Goal: Information Seeking & Learning: Check status

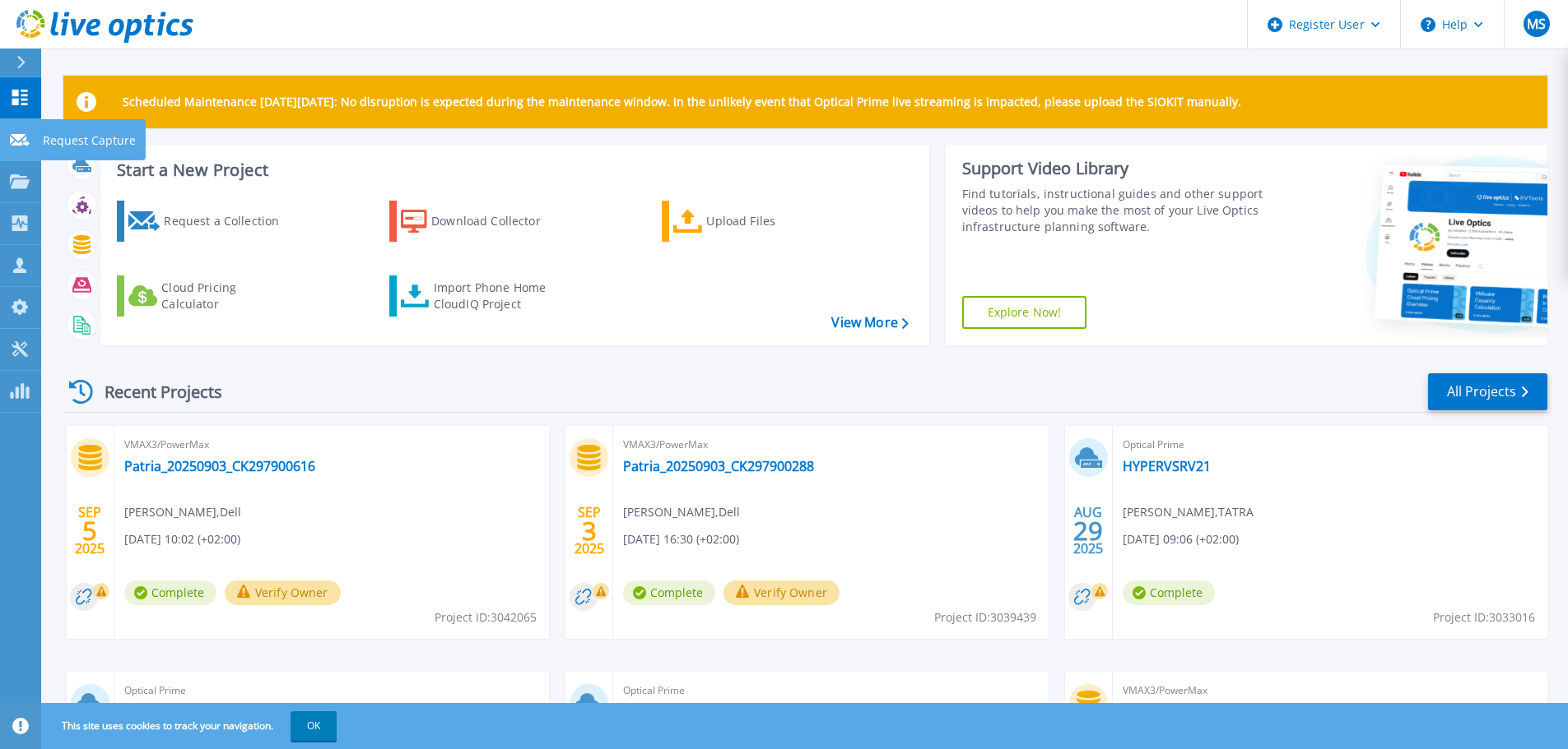
click at [25, 144] on icon at bounding box center [20, 140] width 20 height 13
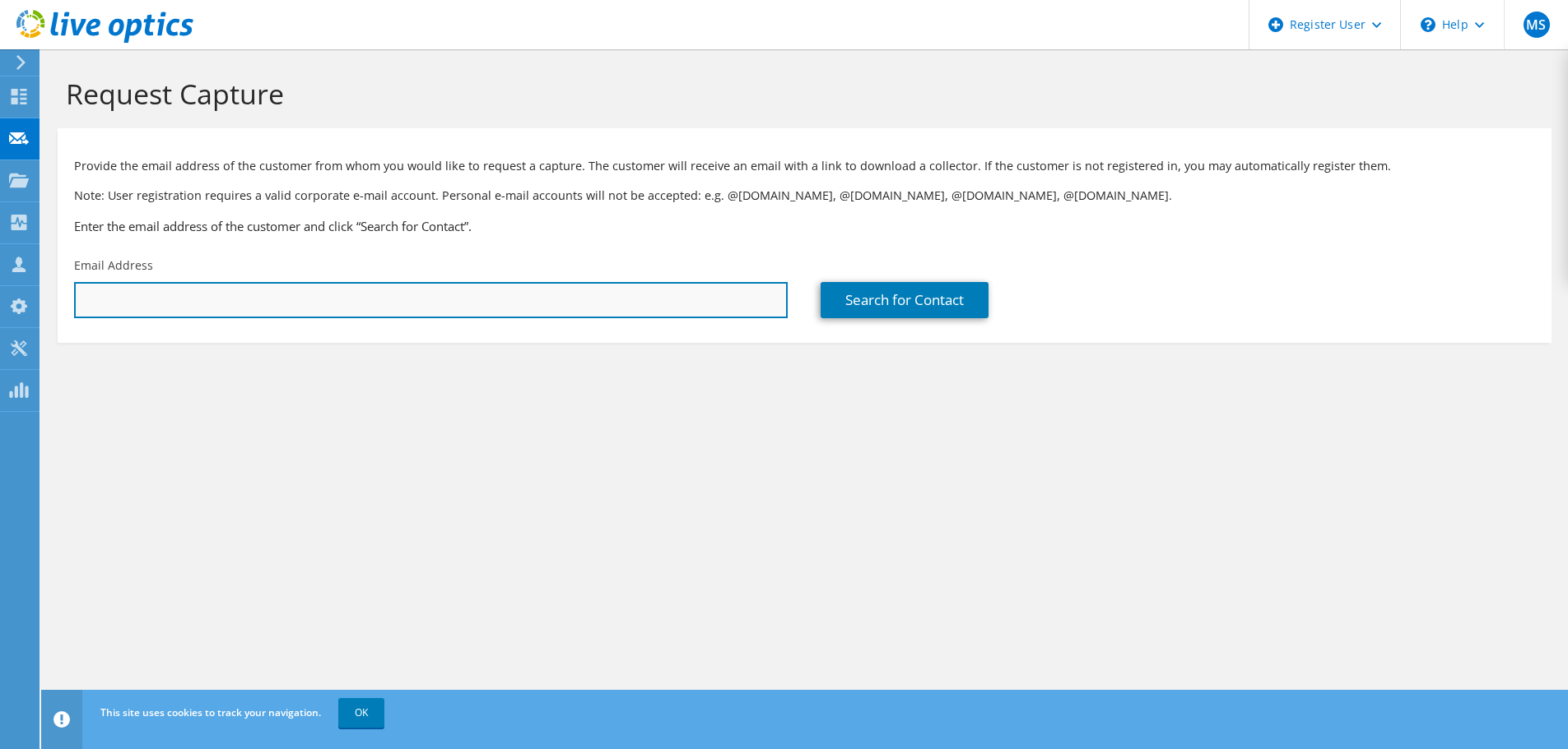
click at [242, 302] on input "text" at bounding box center [431, 300] width 714 height 36
click at [262, 297] on input "text" at bounding box center [431, 300] width 714 height 36
type input "martin.skrabak@dell.com"
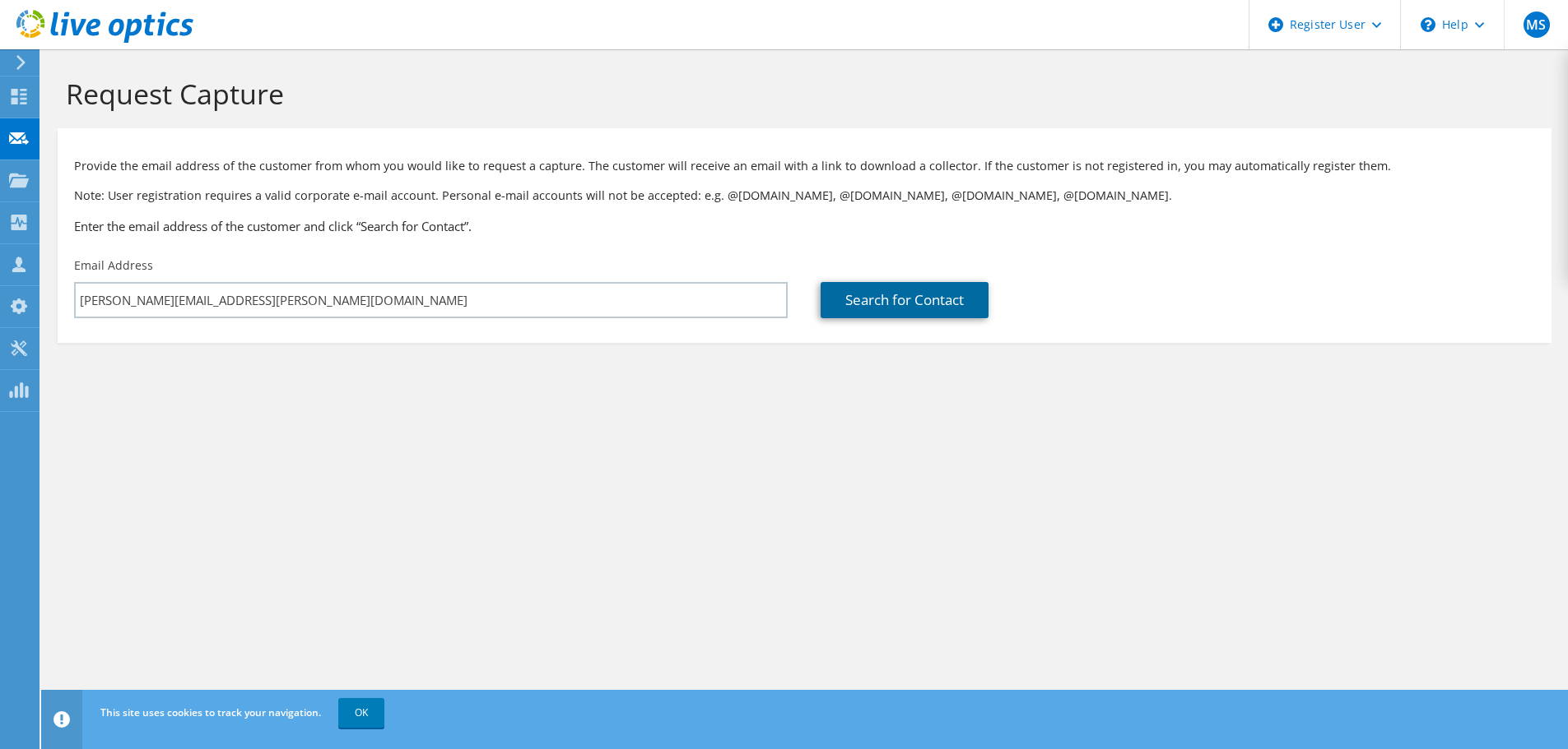
click at [944, 314] on link "Search for Contact" at bounding box center [904, 300] width 168 height 36
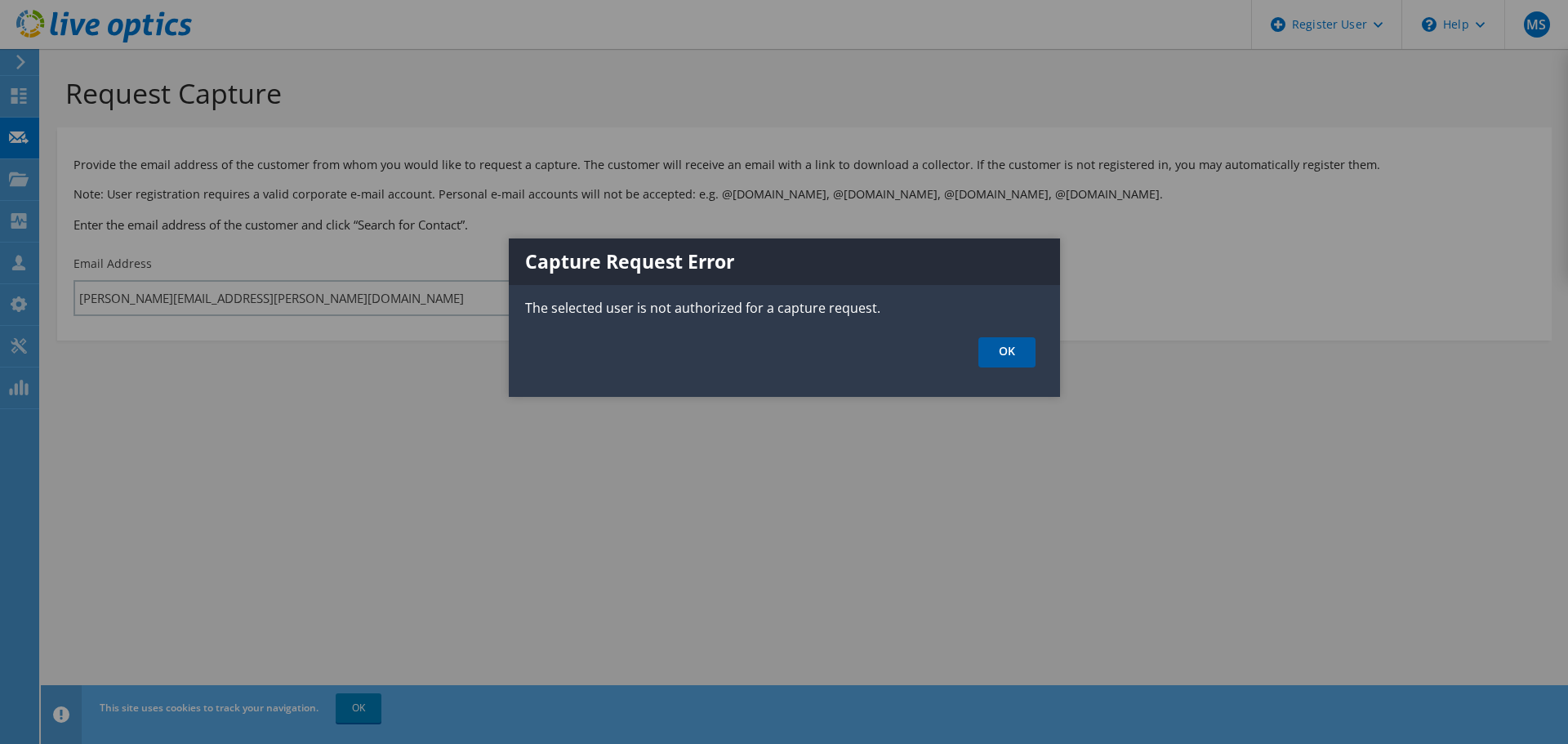
click at [1000, 352] on link "OK" at bounding box center [1007, 353] width 57 height 30
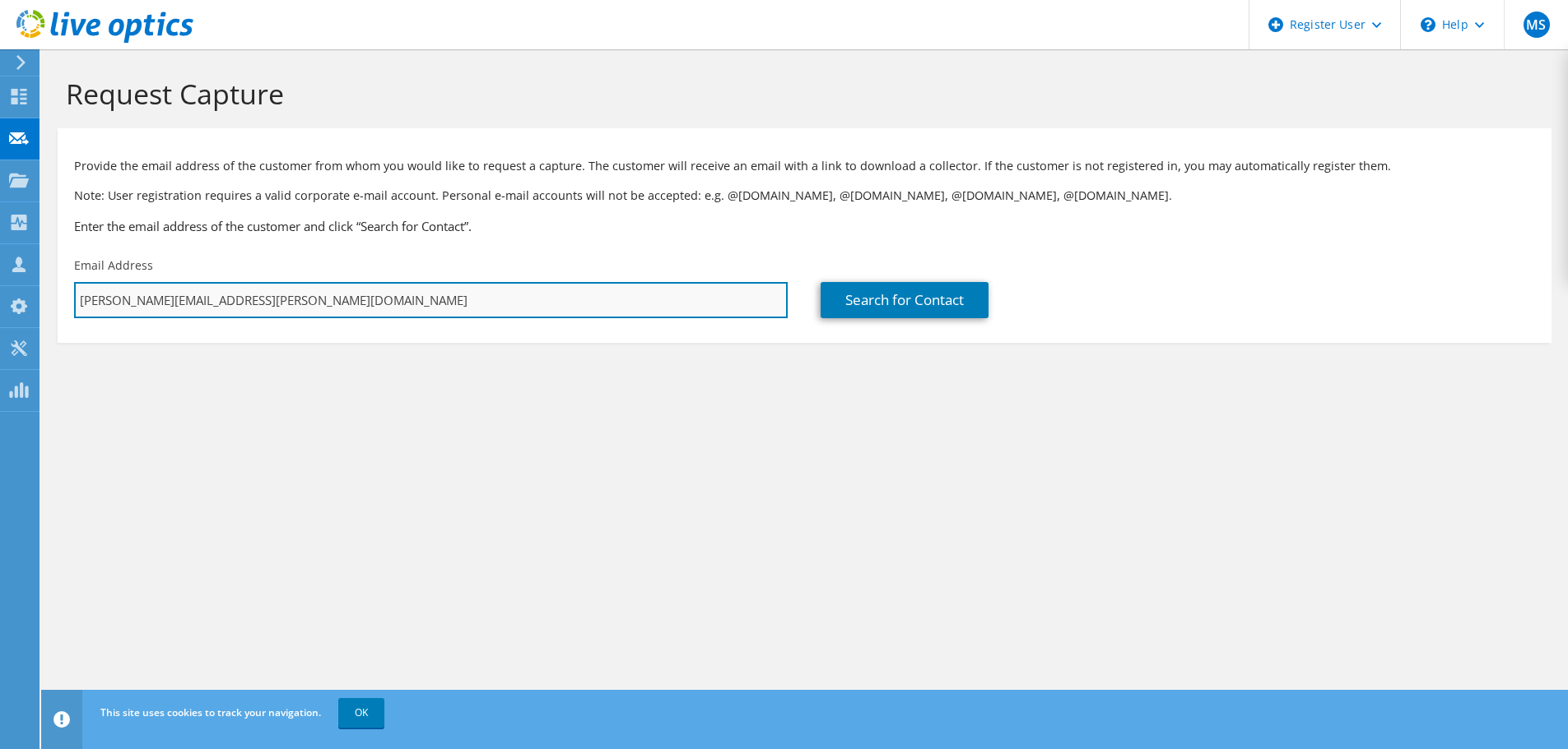
drag, startPoint x: 225, startPoint y: 307, endPoint x: 241, endPoint y: 292, distance: 21.9
click at [225, 306] on input "martin.skrabak@dell.com" at bounding box center [431, 300] width 714 height 36
drag, startPoint x: 253, startPoint y: 295, endPoint x: 44, endPoint y: 246, distance: 214.7
click at [44, 248] on section "Request Capture Provide the email address of the customer from whom you would l…" at bounding box center [804, 237] width 1527 height 376
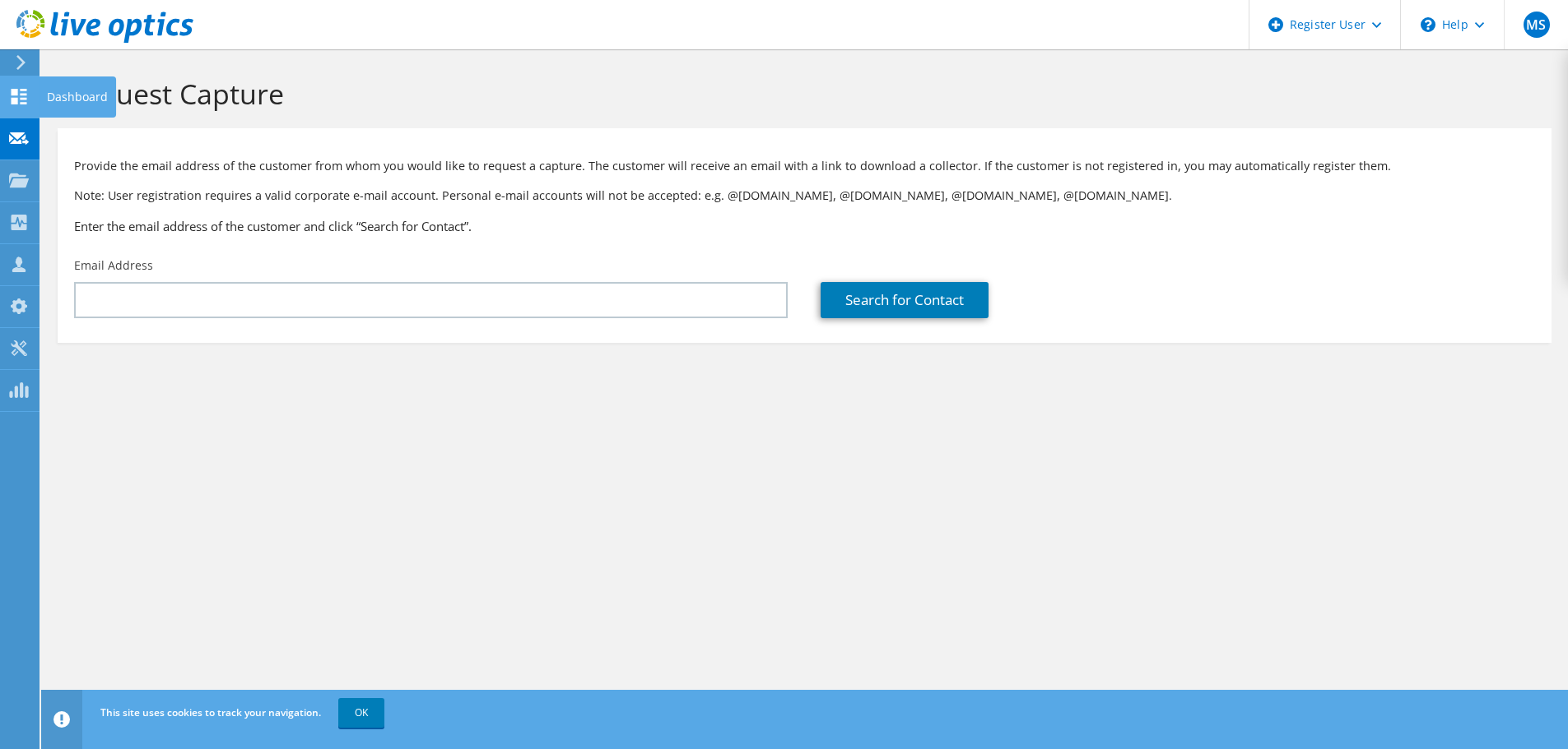
click at [16, 107] on div at bounding box center [19, 99] width 20 height 18
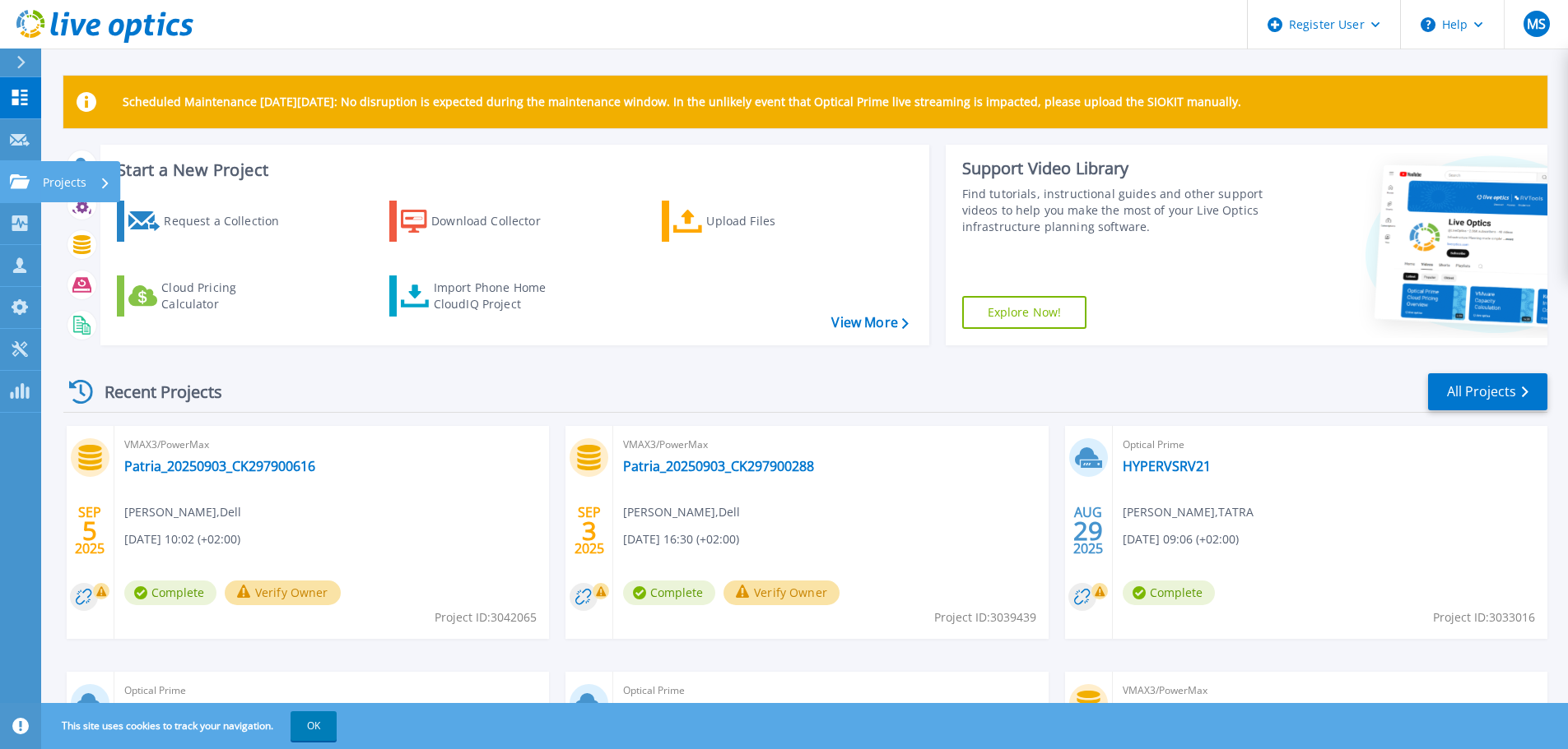
click at [18, 179] on icon at bounding box center [20, 181] width 20 height 14
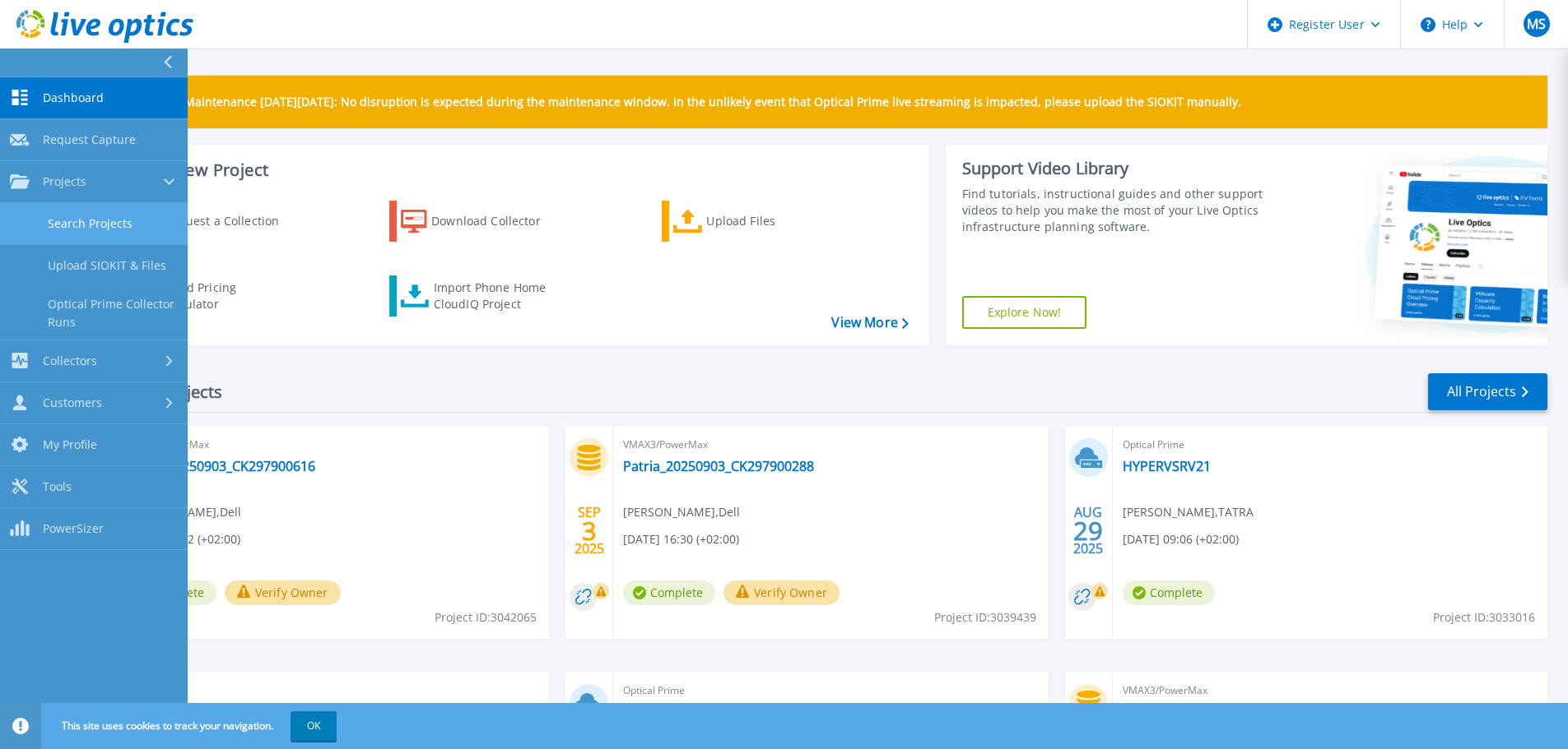
click at [67, 221] on link "Search Projects" at bounding box center [93, 223] width 188 height 42
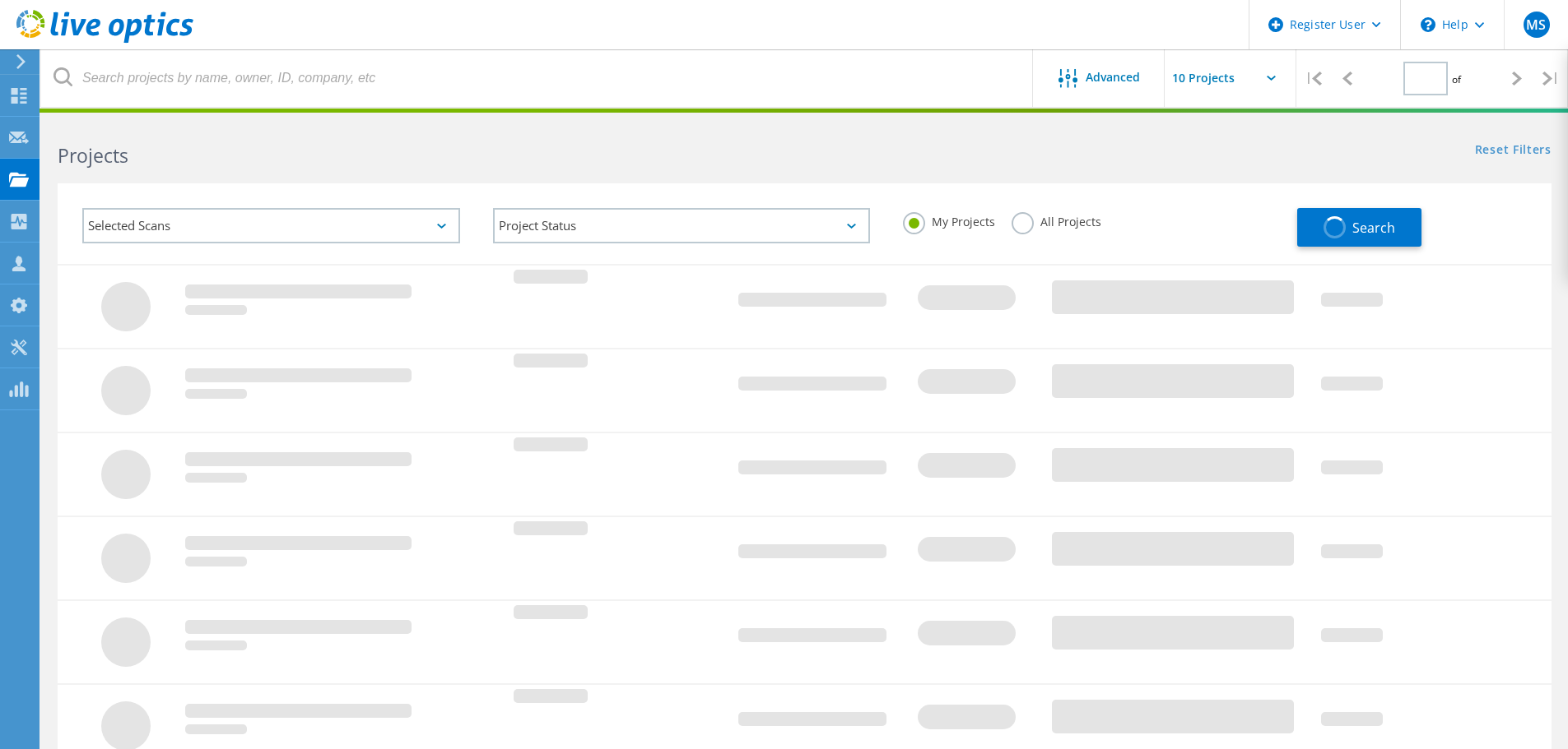
type input "1"
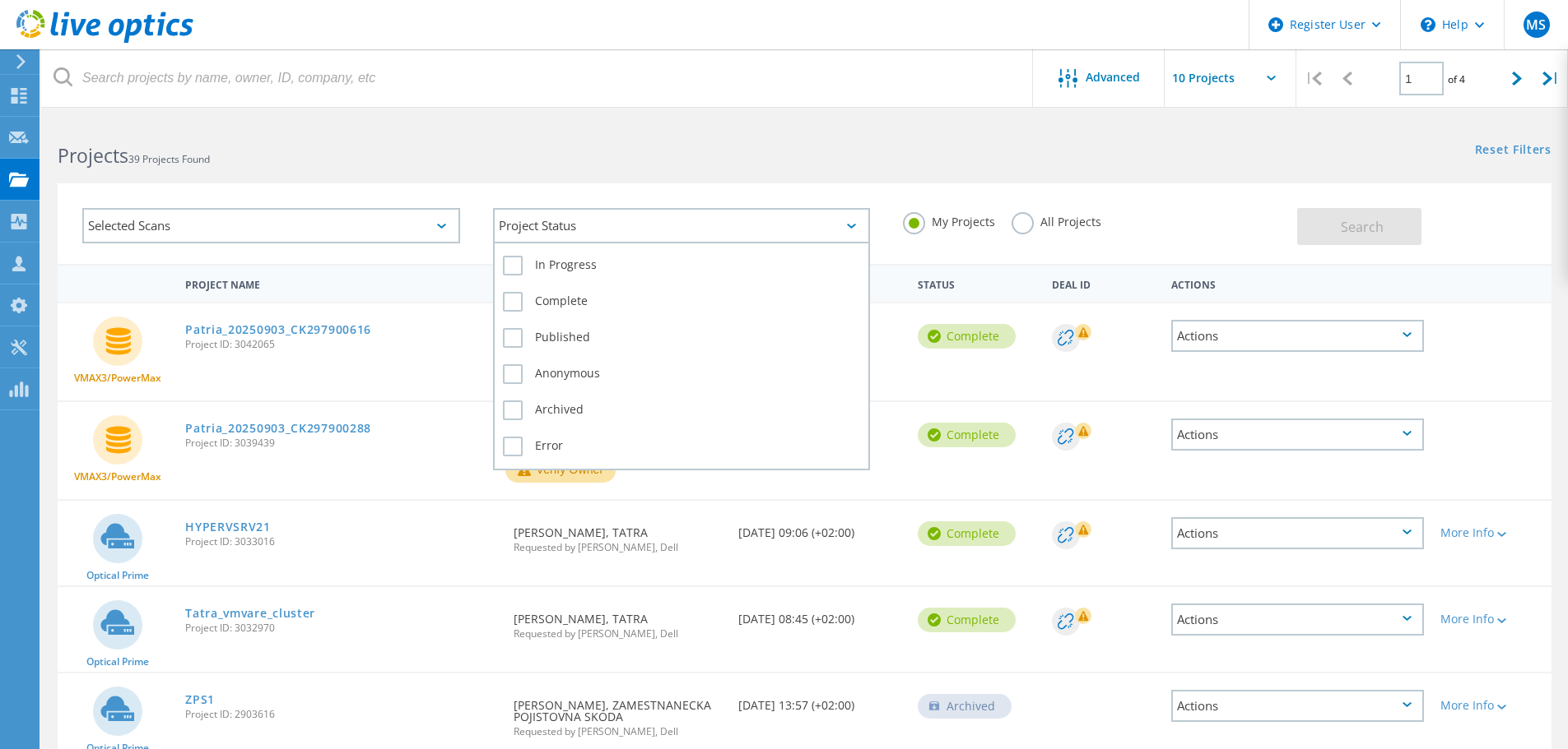
click at [587, 228] on div "Project Status" at bounding box center [681, 225] width 378 height 35
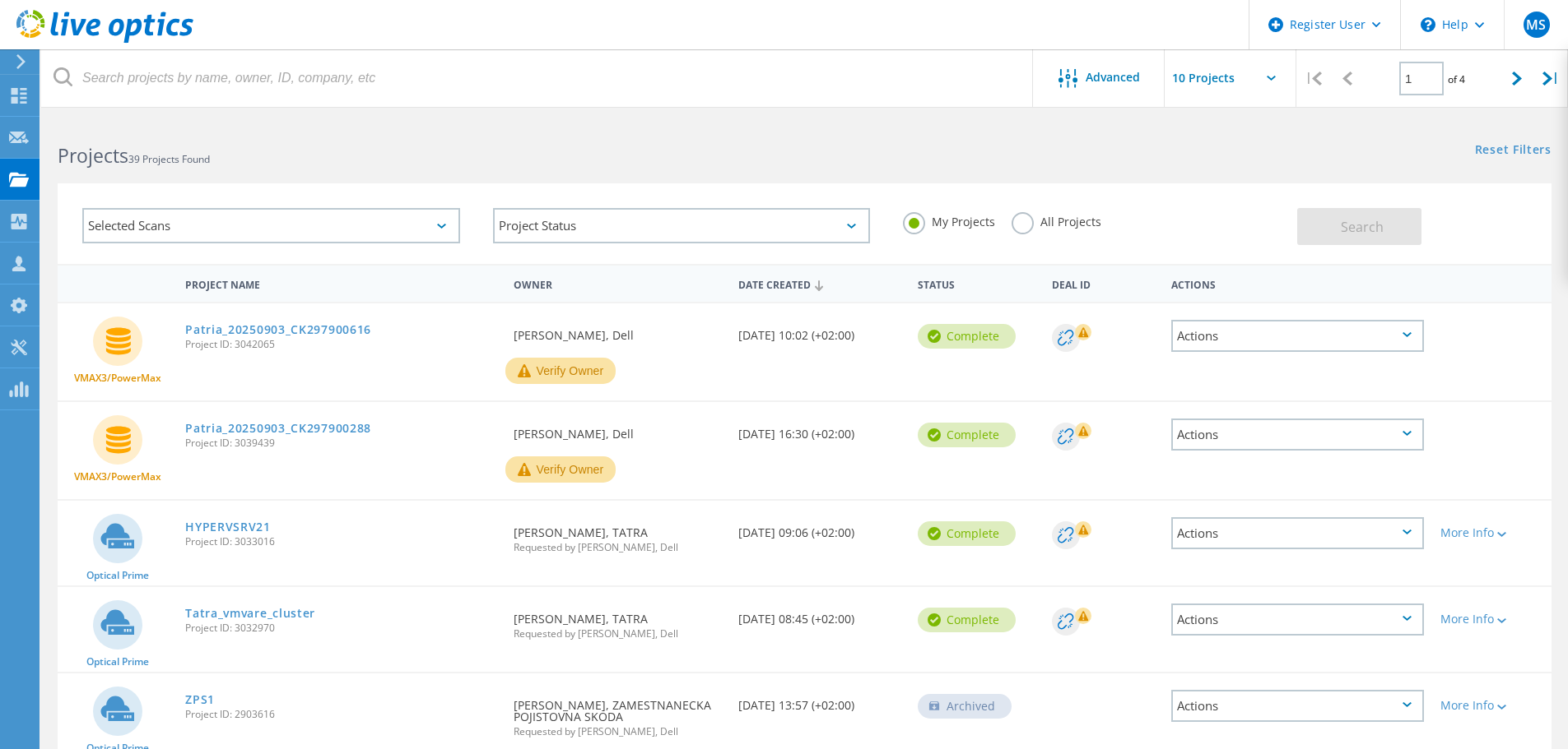
click at [430, 224] on div "Selected Scans" at bounding box center [271, 225] width 378 height 35
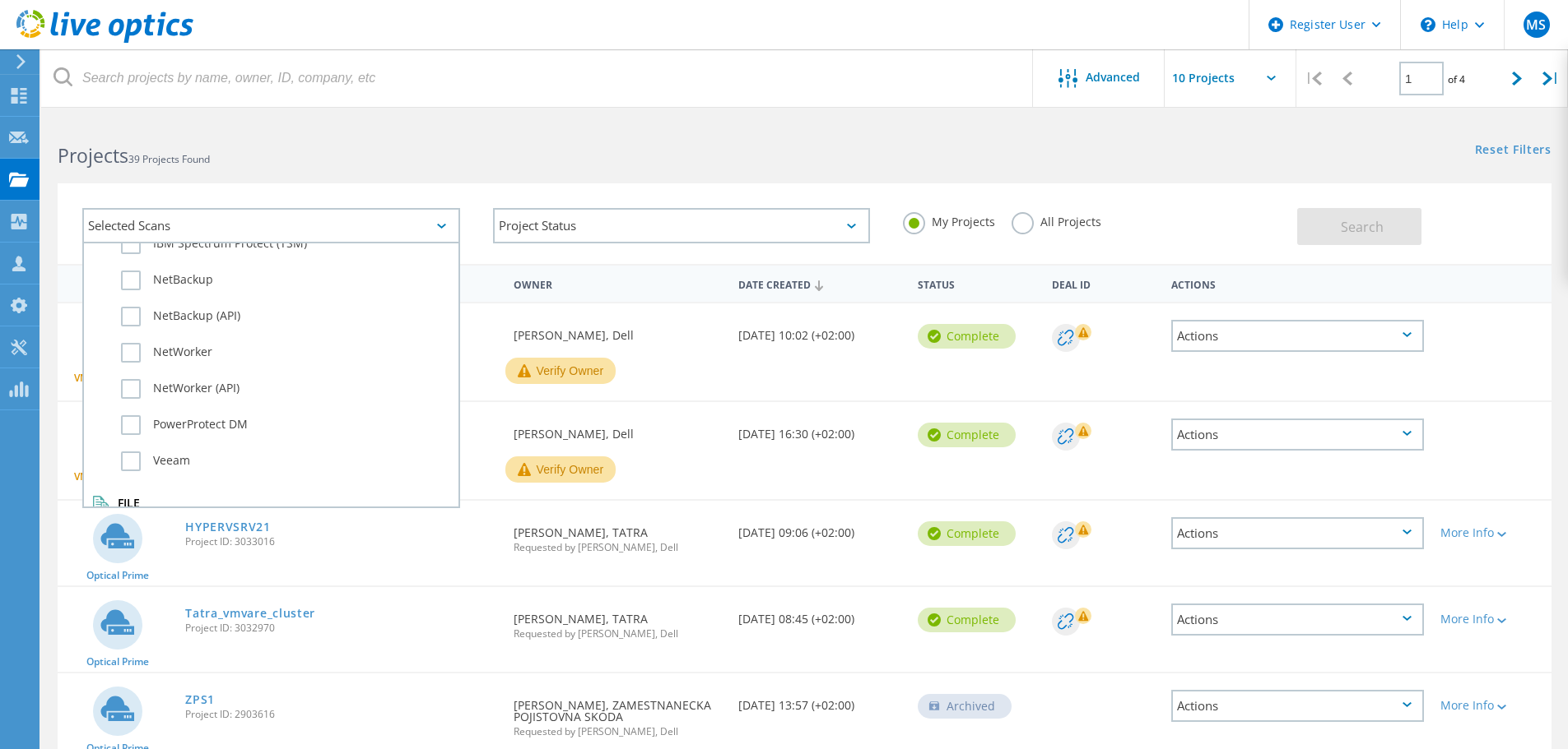
scroll to position [1156, 0]
click at [135, 471] on label "Dossier" at bounding box center [285, 476] width 329 height 20
click at [0, 0] on input "Dossier" at bounding box center [0, 0] width 0 height 0
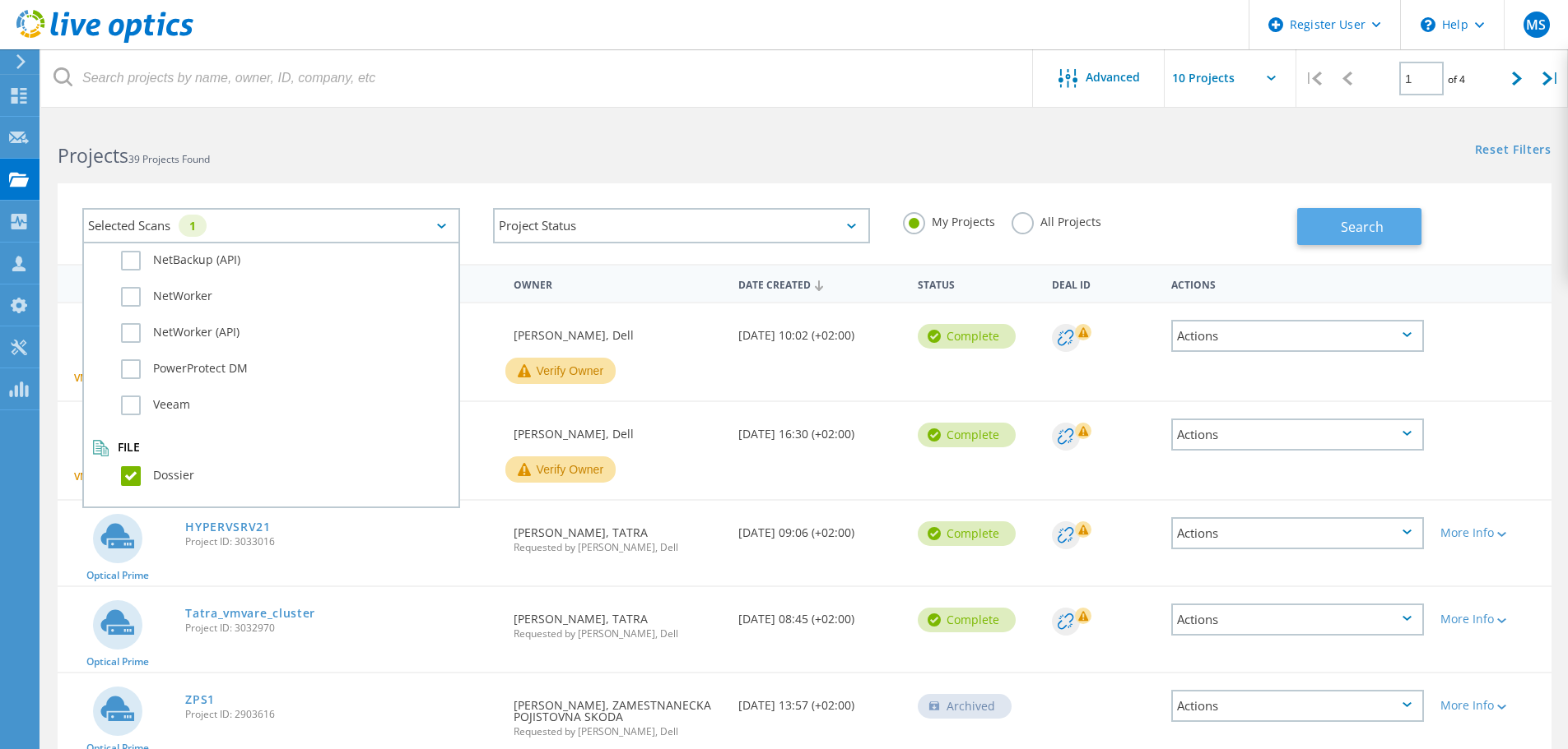
click at [1360, 240] on button "Search" at bounding box center [1359, 226] width 124 height 37
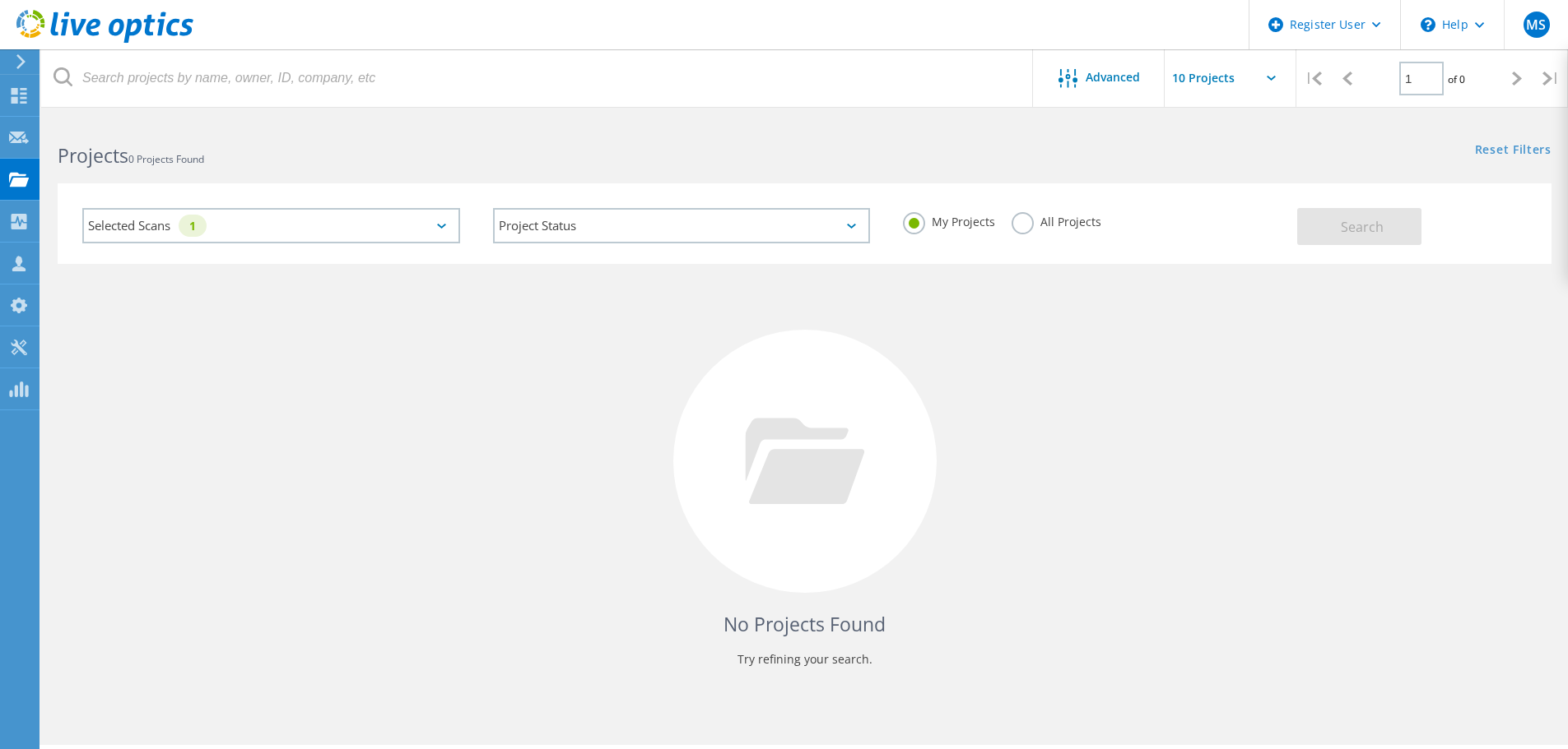
click at [1021, 215] on label "All Projects" at bounding box center [1056, 220] width 90 height 15
click at [0, 0] on input "All Projects" at bounding box center [0, 0] width 0 height 0
click at [1318, 229] on button "Search" at bounding box center [1359, 226] width 124 height 37
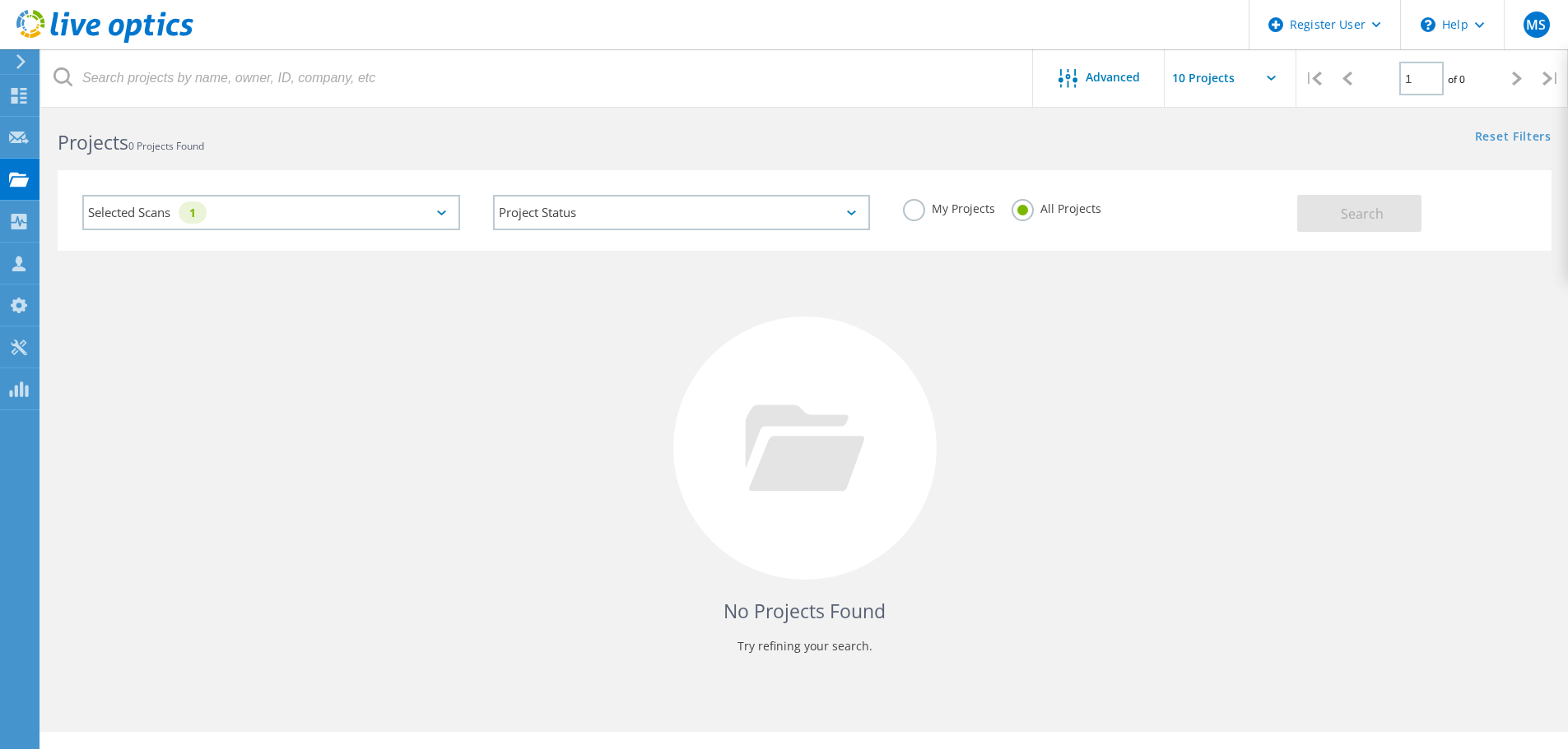
scroll to position [0, 0]
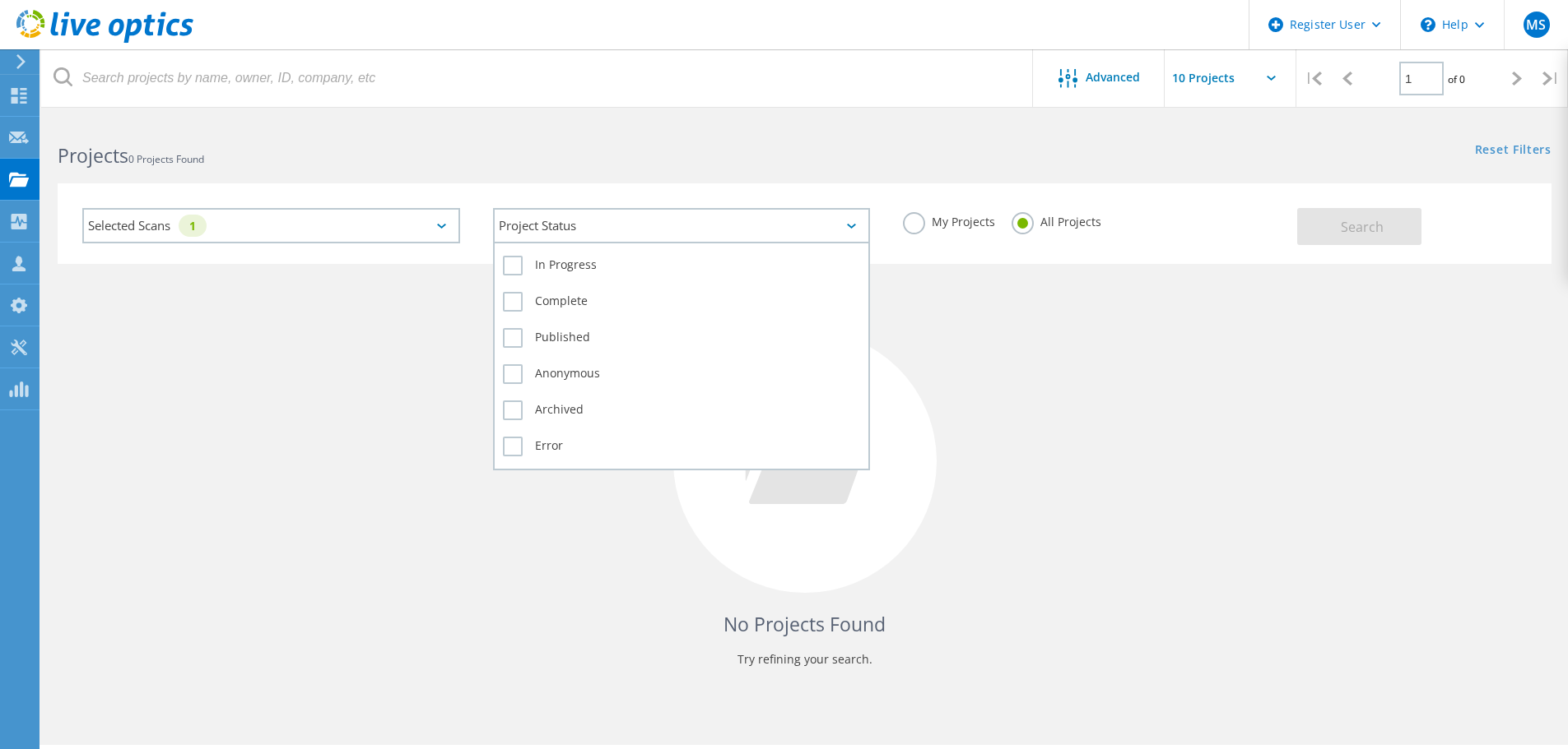
click at [747, 222] on div "Project Status" at bounding box center [681, 225] width 378 height 35
click at [746, 222] on div "Project Status" at bounding box center [681, 225] width 378 height 35
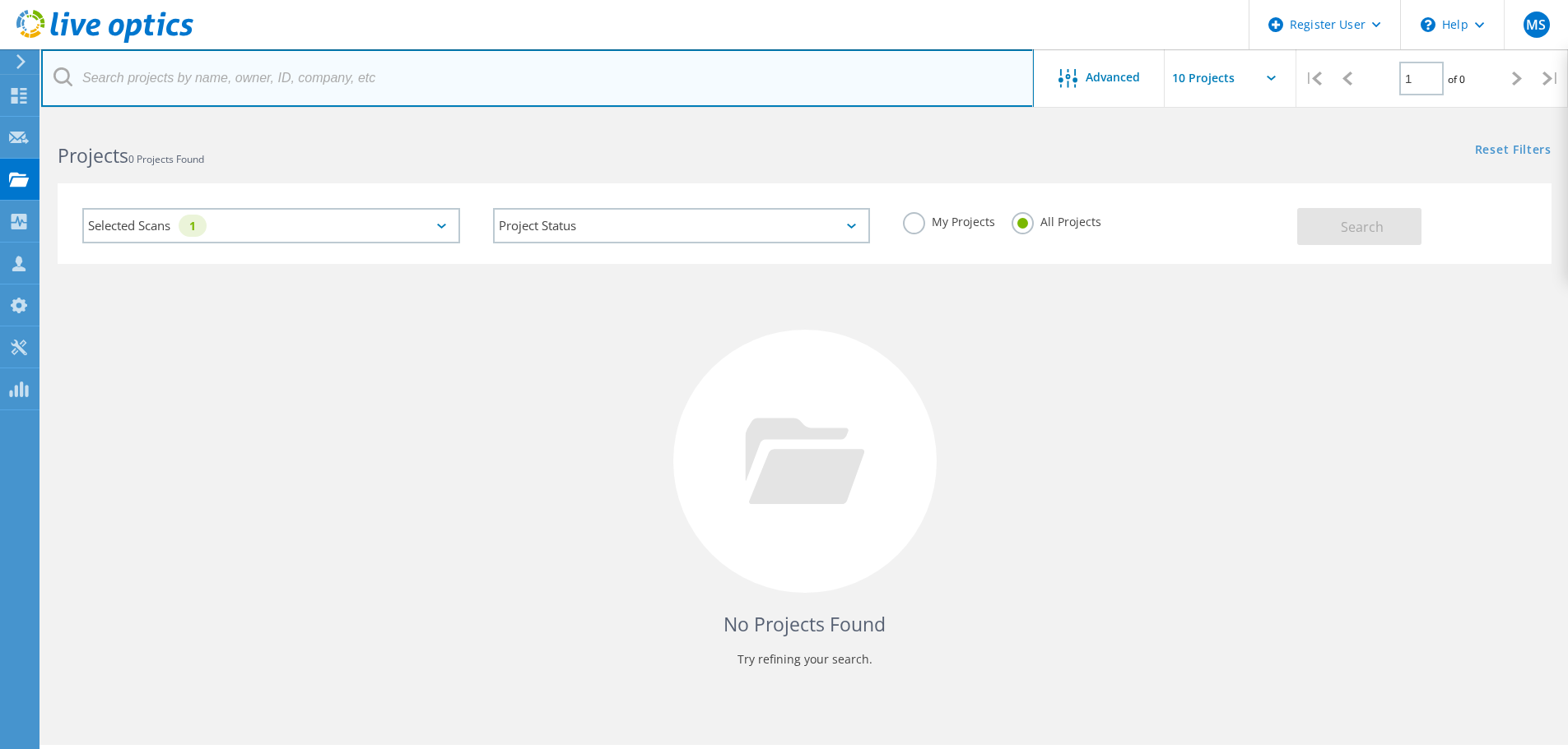
click at [434, 83] on input "text" at bounding box center [538, 78] width 993 height 57
click at [434, 75] on input "text" at bounding box center [538, 78] width 993 height 57
type input "2025"
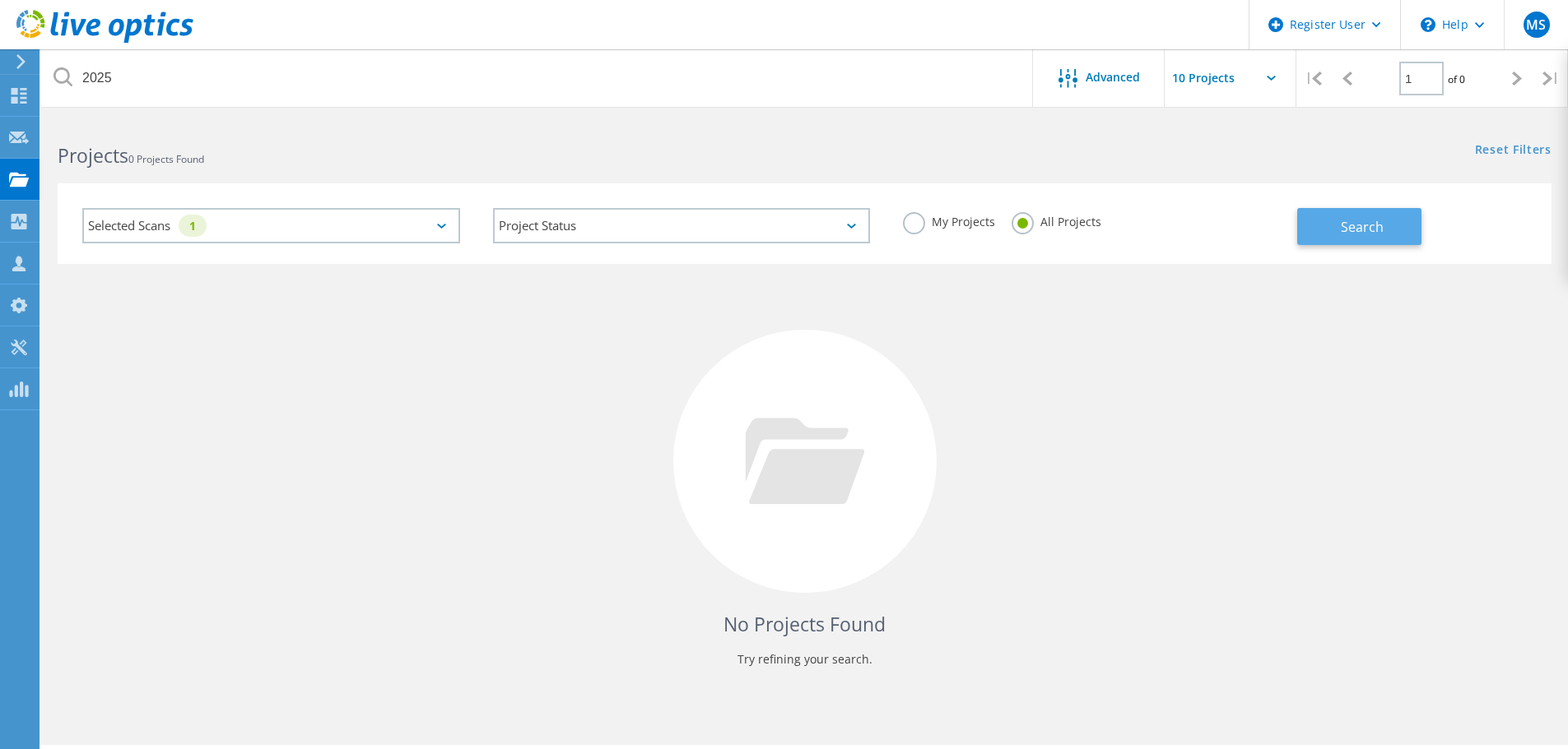
click at [1390, 213] on button "Search" at bounding box center [1359, 226] width 124 height 37
click at [1076, 88] on div at bounding box center [1072, 79] width 27 height 21
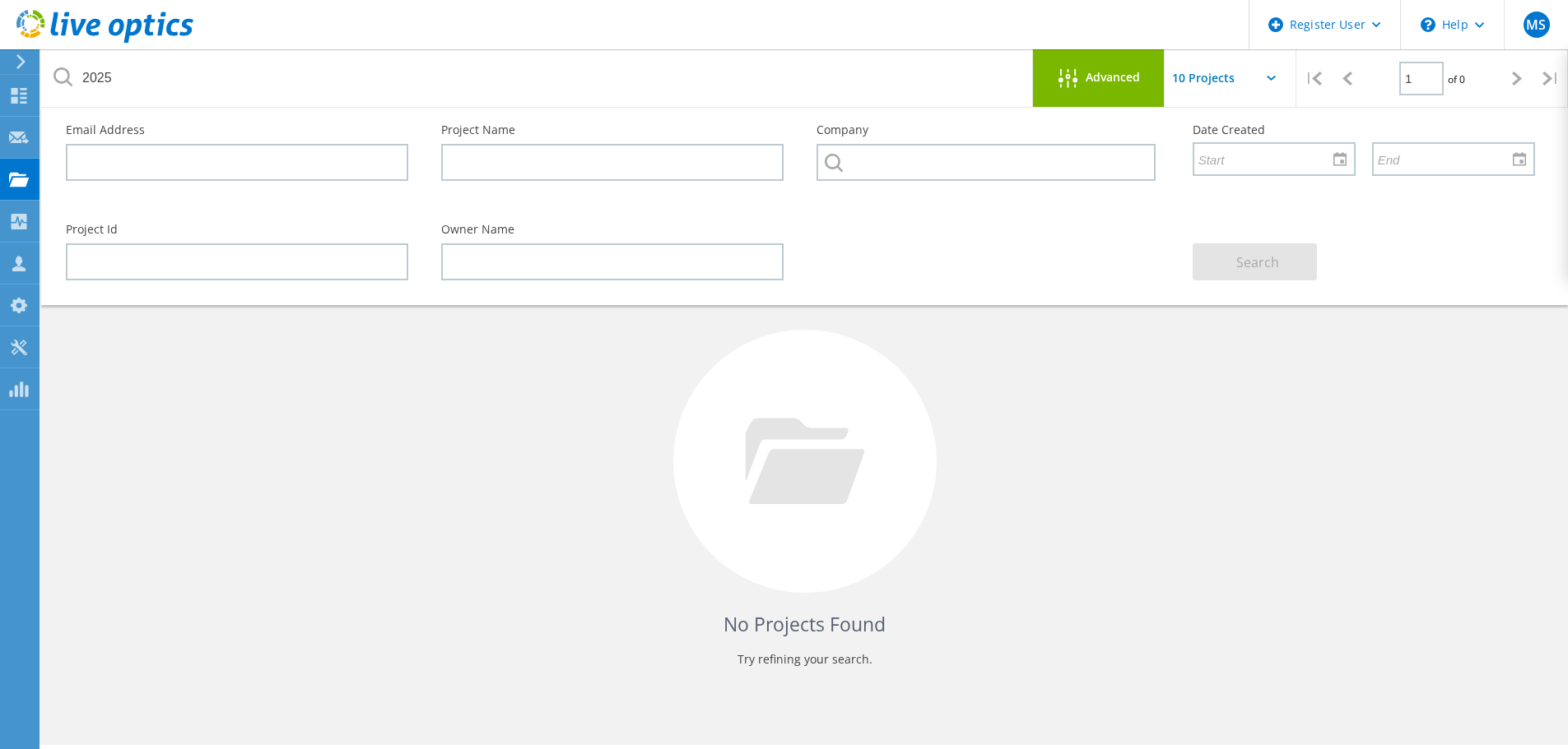
click at [1076, 88] on div at bounding box center [1072, 79] width 27 height 21
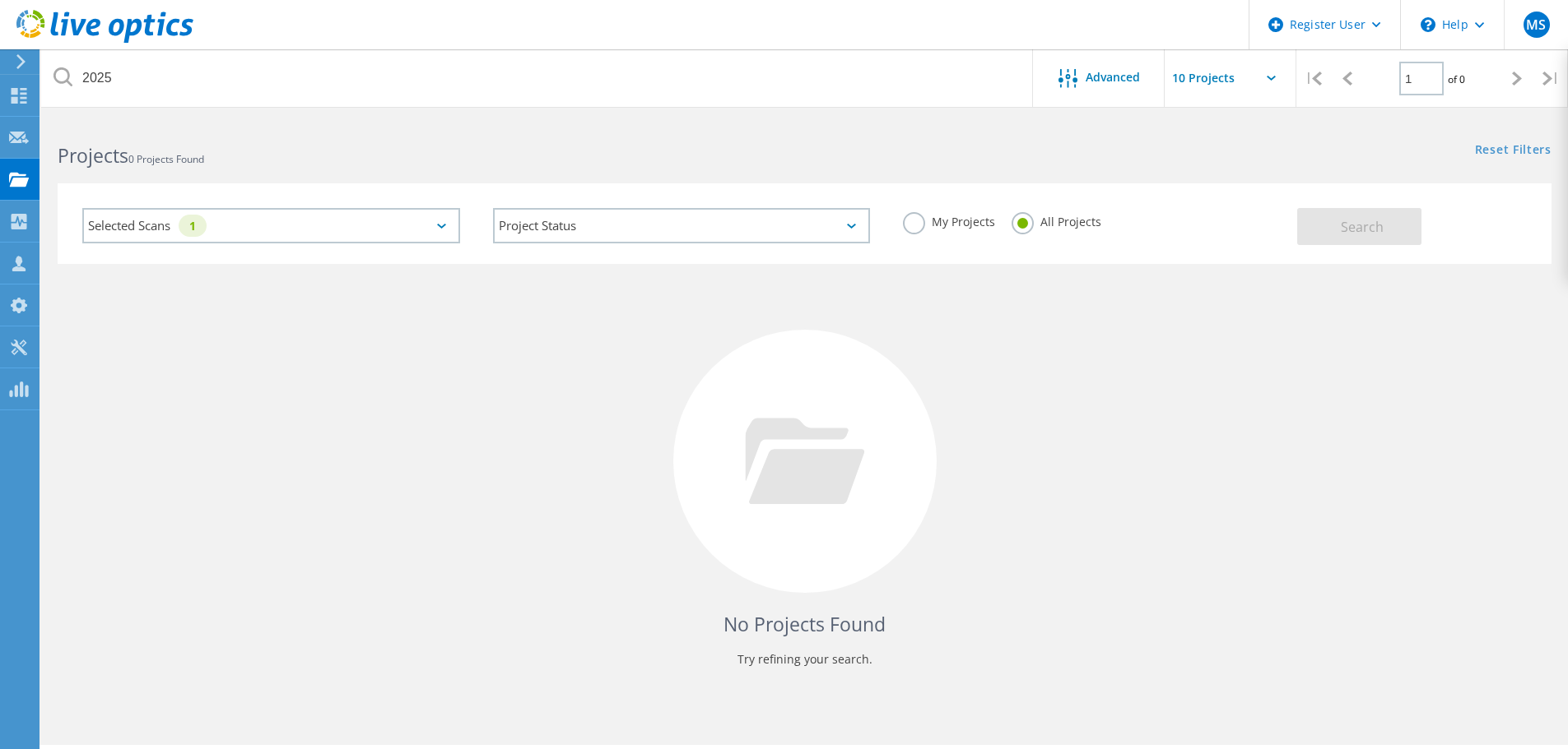
click at [923, 221] on label "My Projects" at bounding box center [949, 220] width 92 height 15
click at [0, 0] on input "My Projects" at bounding box center [0, 0] width 0 height 0
click at [1340, 210] on button "Search" at bounding box center [1359, 226] width 124 height 37
click at [1027, 223] on label "All Projects" at bounding box center [1056, 220] width 90 height 15
click at [0, 0] on input "All Projects" at bounding box center [0, 0] width 0 height 0
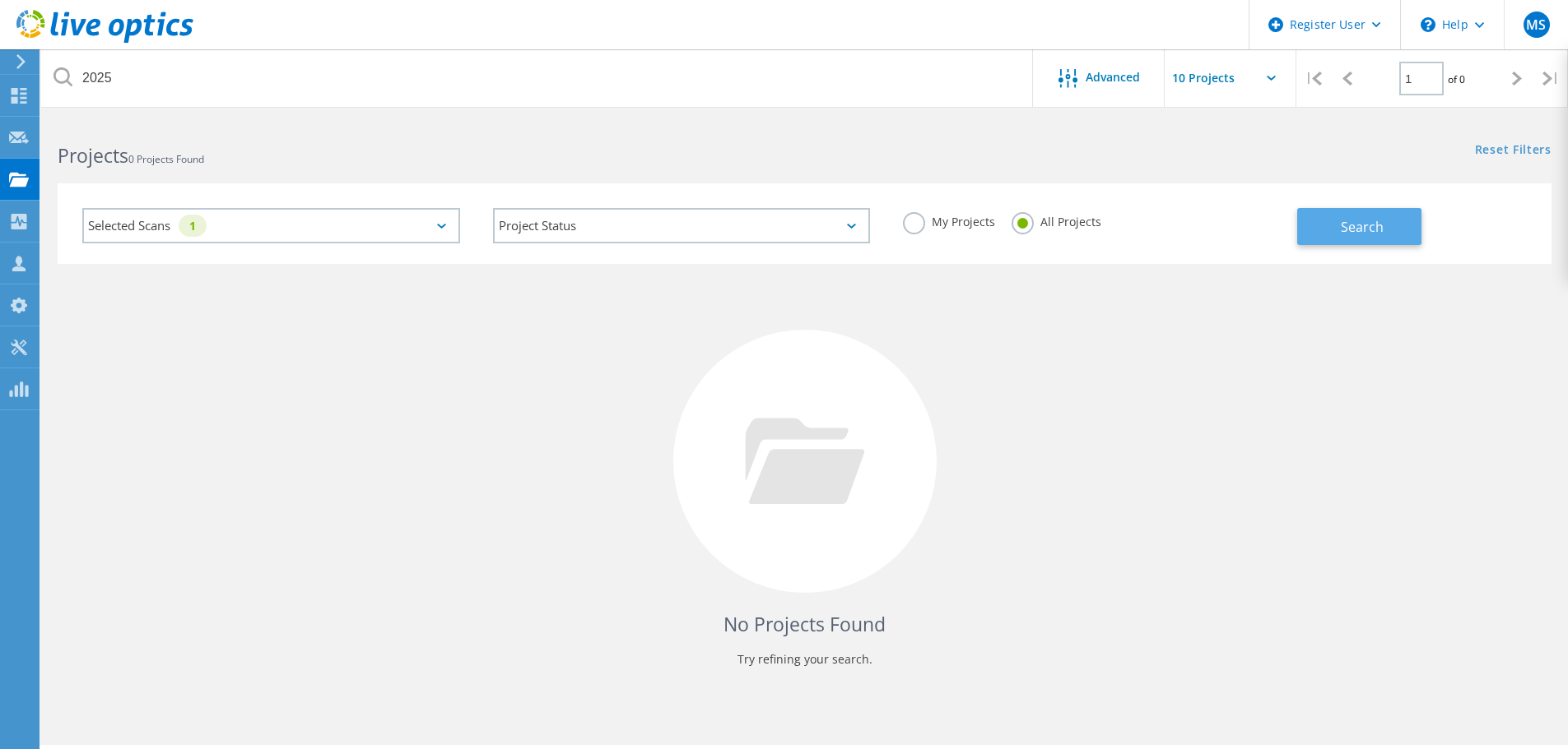
click at [1343, 227] on span "Search" at bounding box center [1362, 227] width 43 height 18
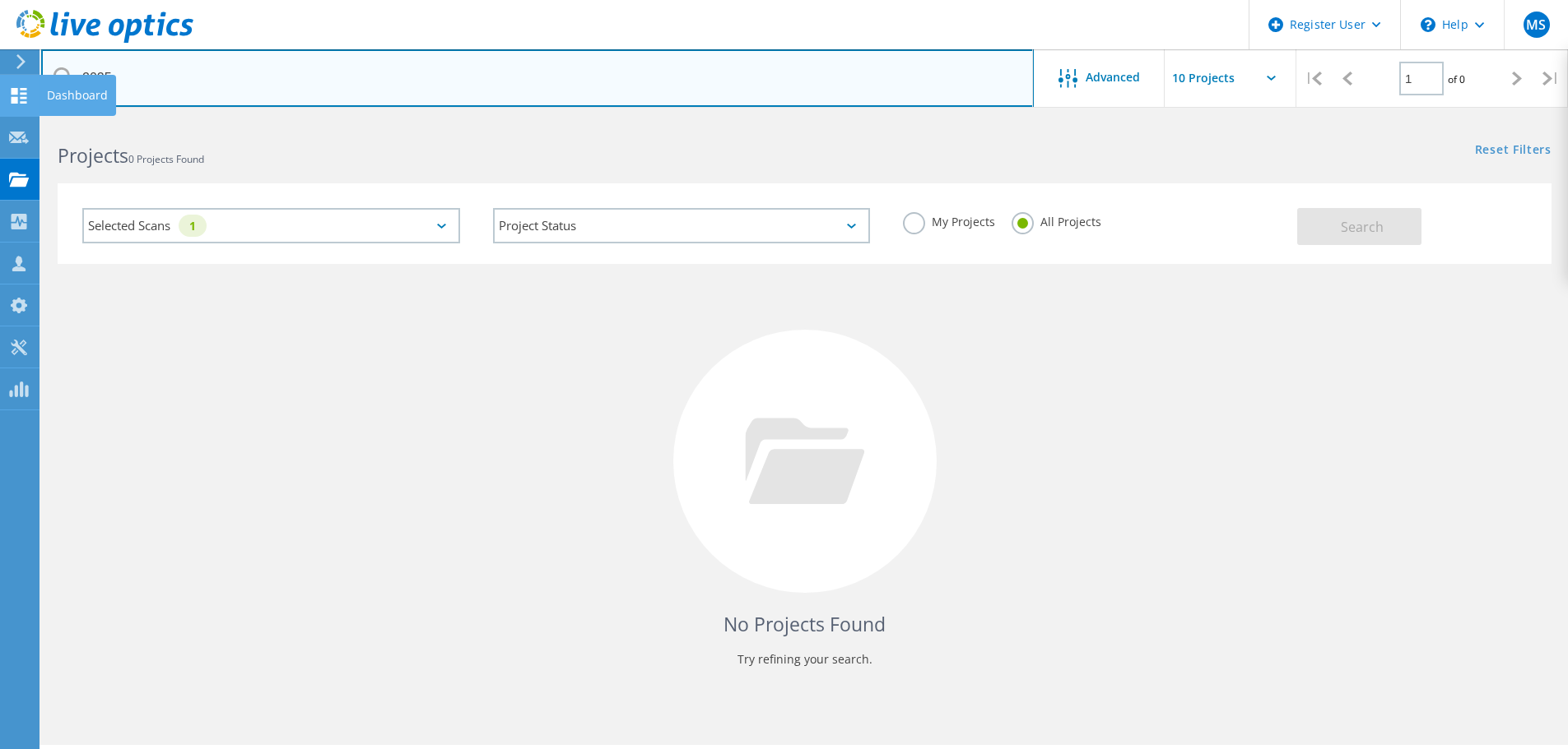
drag, startPoint x: 153, startPoint y: 74, endPoint x: 0, endPoint y: 85, distance: 153.4
click at [0, 119] on div "Register User \n Help Explore Helpful Articles Contact Support MS Dell User Mar…" at bounding box center [784, 457] width 1568 height 675
click at [201, 84] on input "2025" at bounding box center [538, 78] width 993 height 57
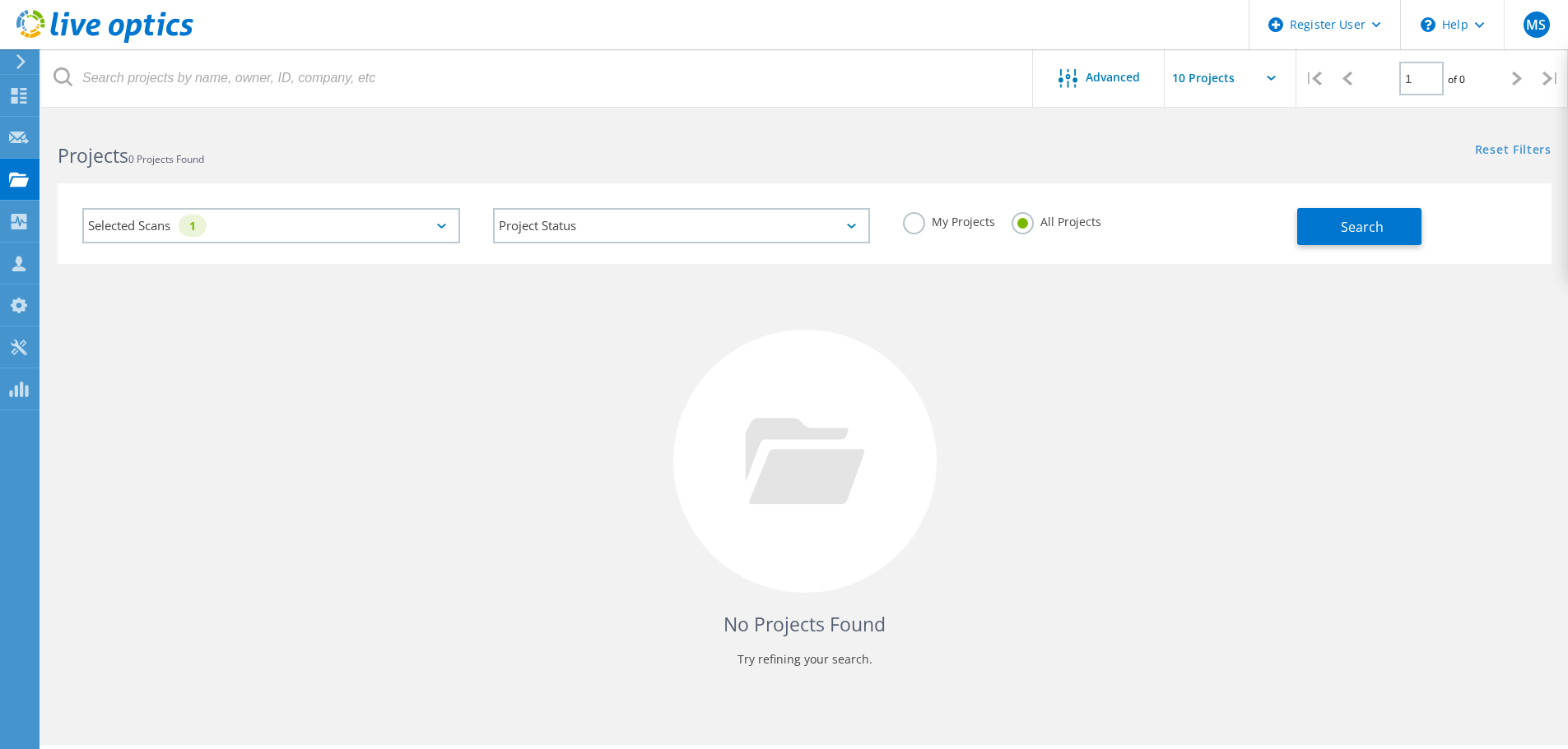
click at [462, 146] on h2 "Projects 0 Projects Found" at bounding box center [422, 156] width 730 height 27
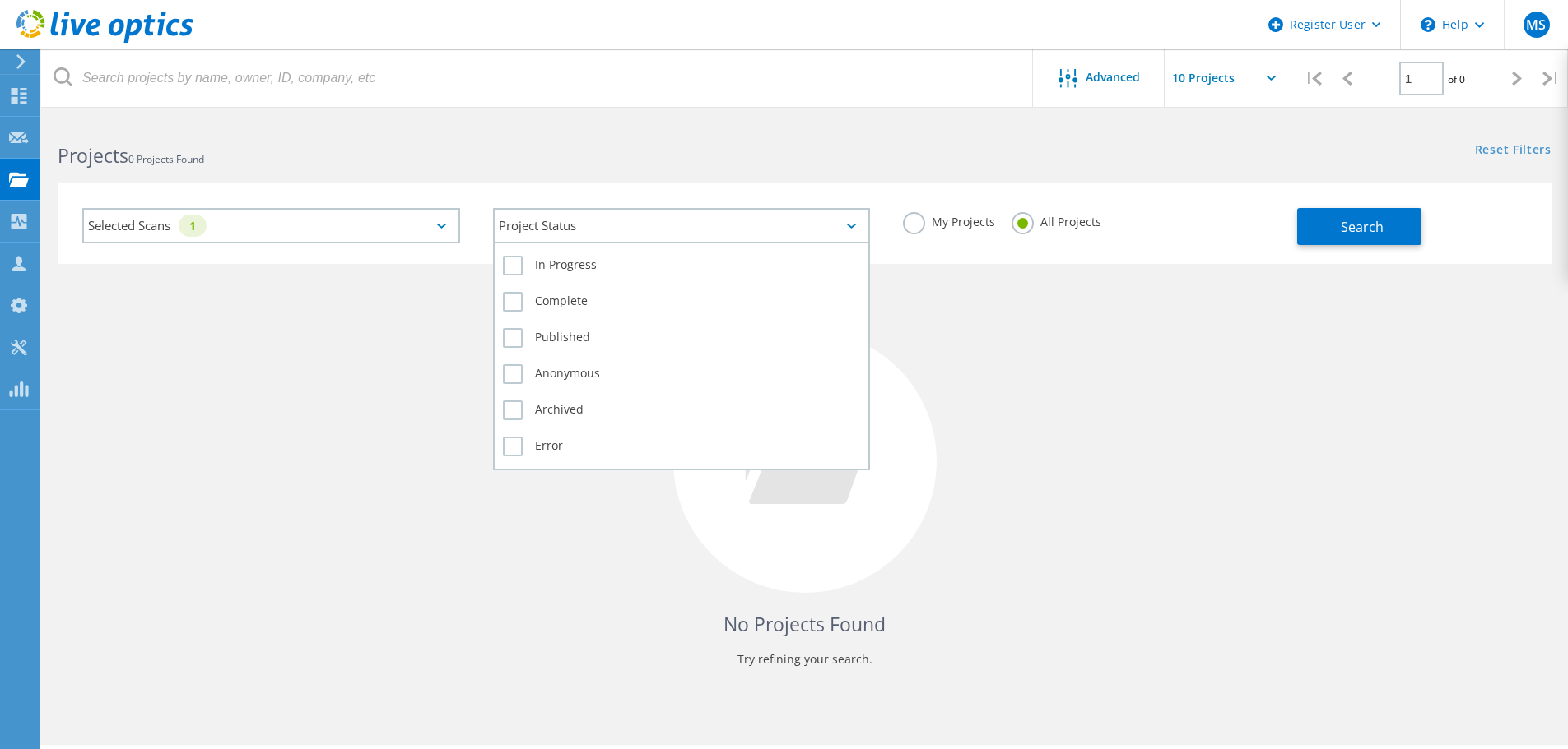
click at [531, 226] on div "Project Status" at bounding box center [681, 225] width 378 height 35
click at [561, 308] on label "Complete" at bounding box center [681, 301] width 358 height 20
click at [0, 0] on input "Complete" at bounding box center [0, 0] width 0 height 0
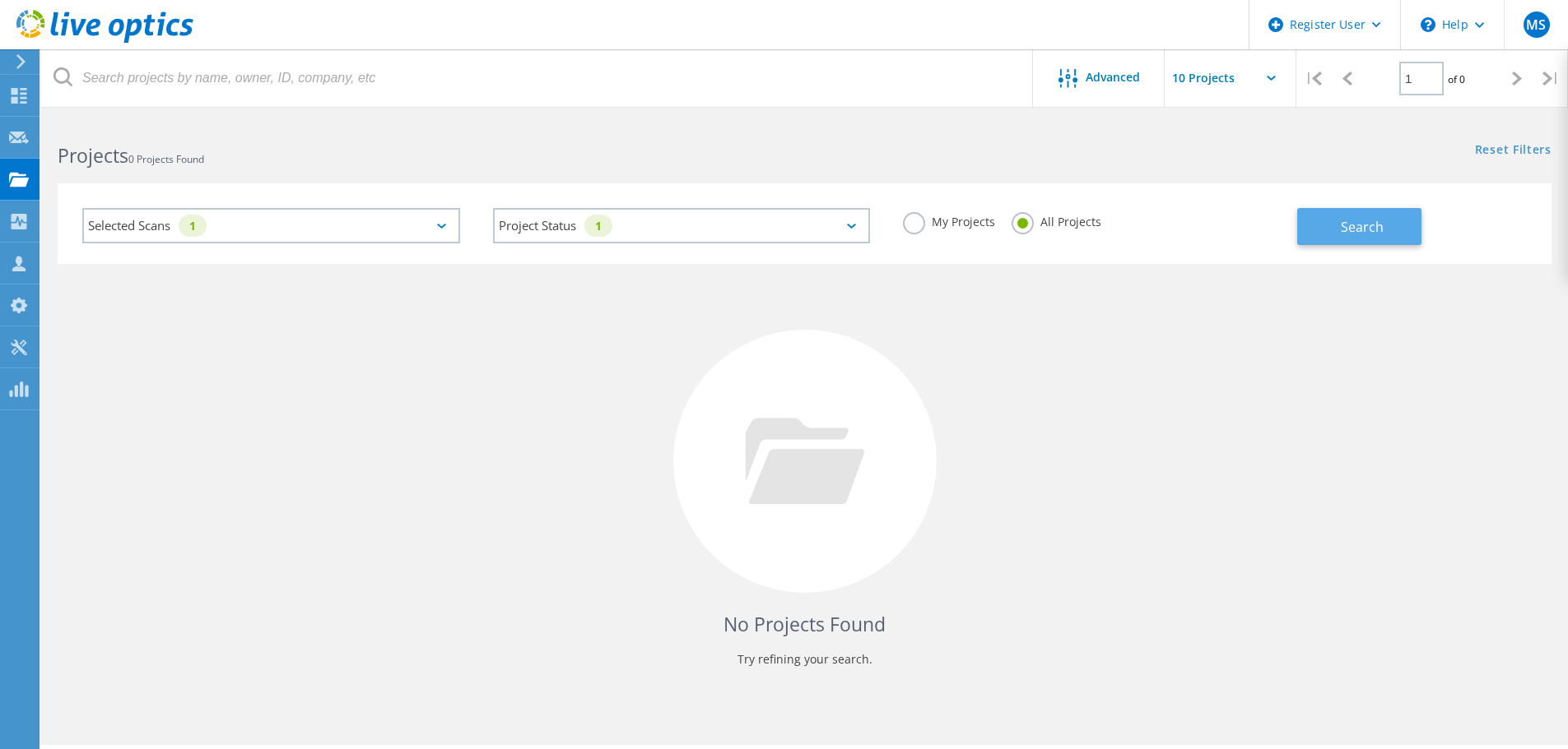
click at [1335, 228] on button "Search" at bounding box center [1359, 226] width 124 height 37
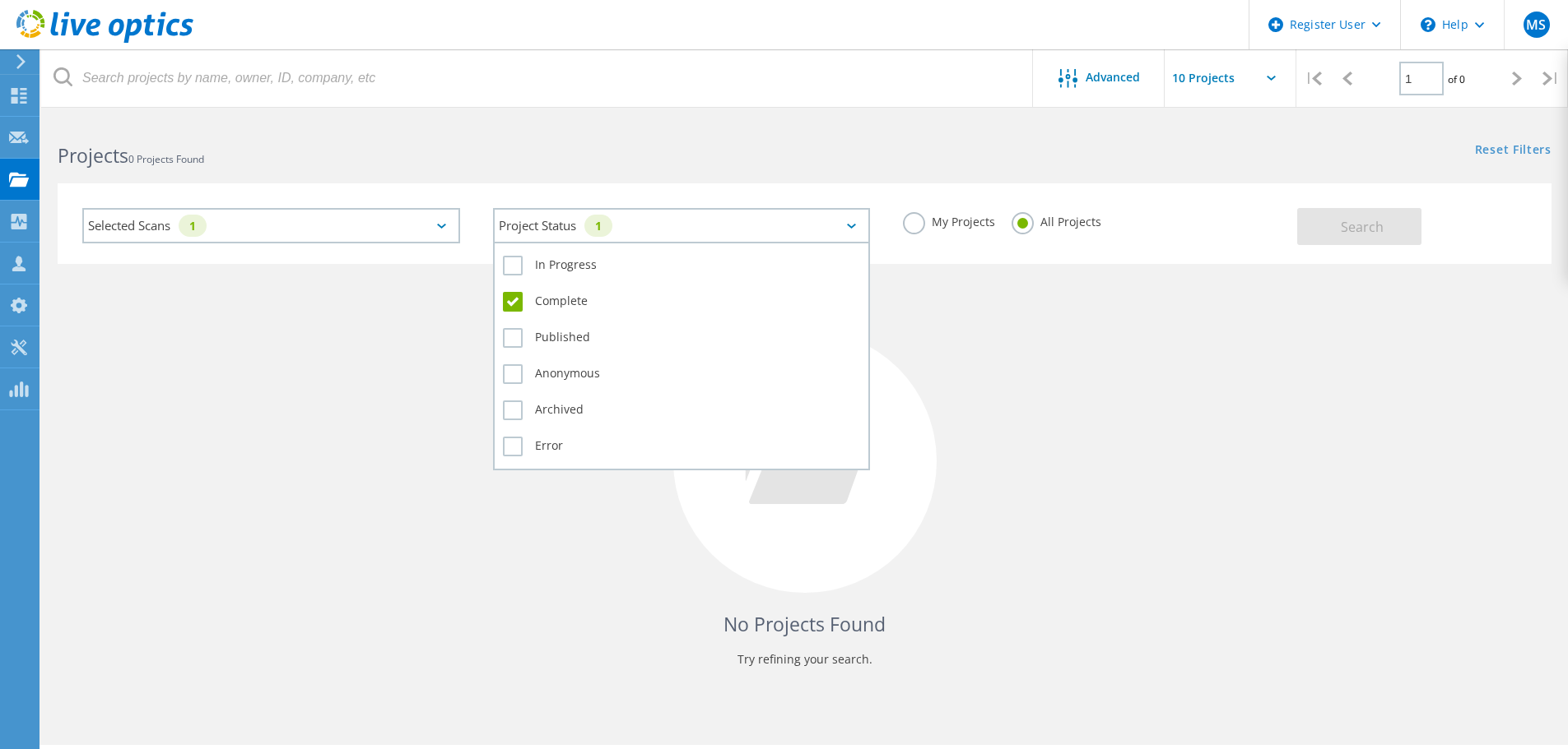
click at [850, 224] on icon at bounding box center [851, 226] width 9 height 5
click at [561, 298] on label "Complete" at bounding box center [681, 301] width 358 height 20
click at [0, 0] on input "Complete" at bounding box center [0, 0] width 0 height 0
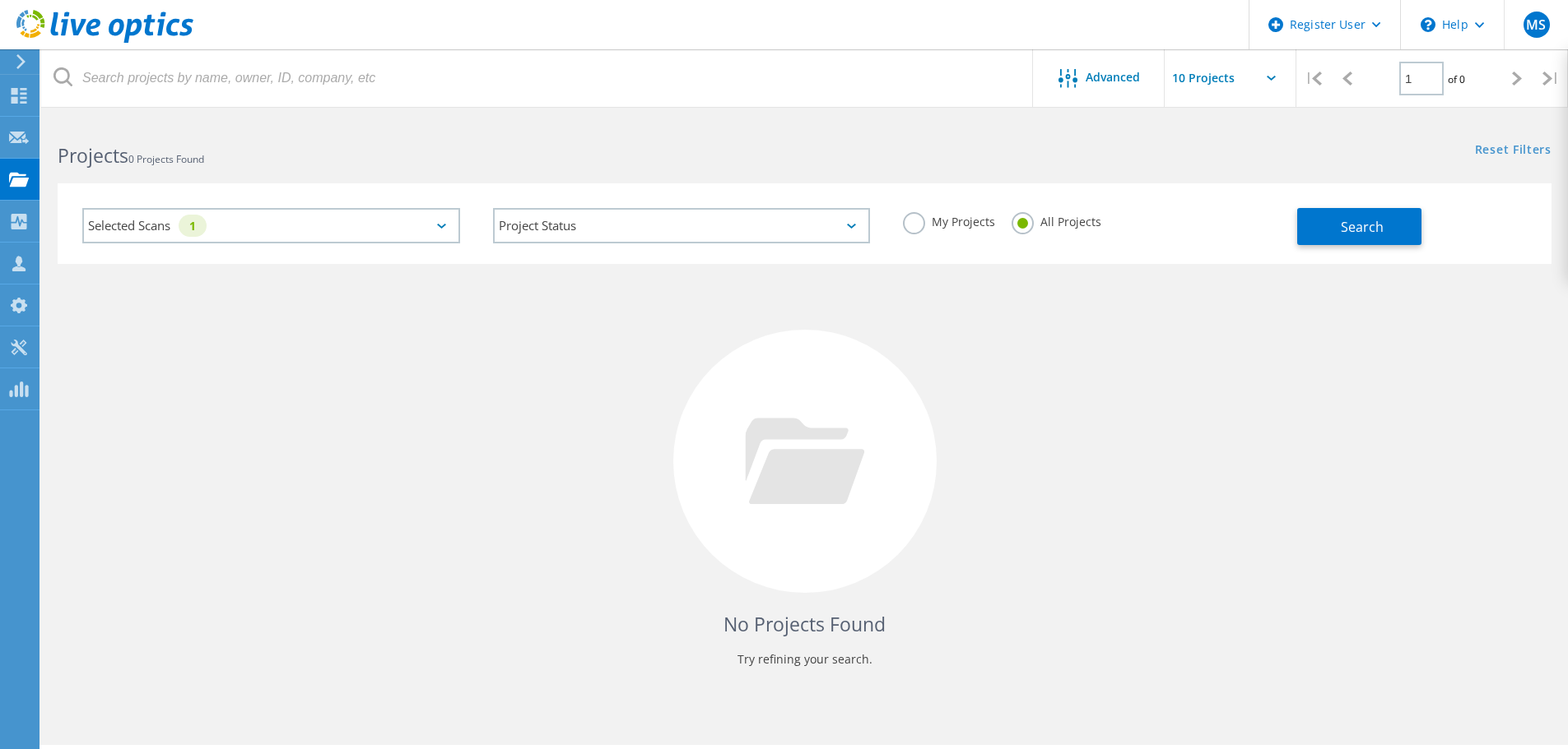
click at [424, 231] on div "Selected Scans 1" at bounding box center [271, 225] width 378 height 35
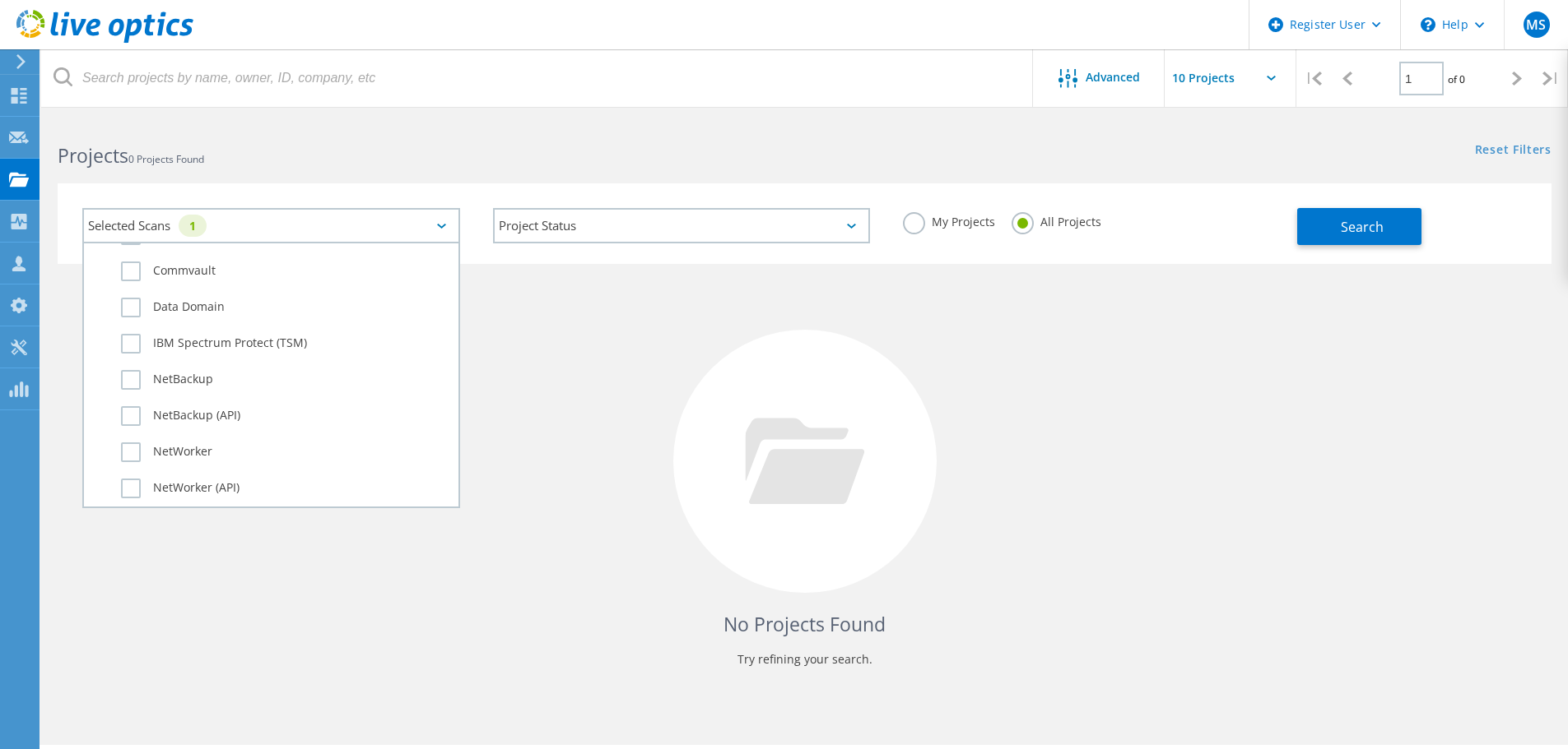
scroll to position [1156, 0]
click at [126, 479] on label "Dossier" at bounding box center [285, 476] width 329 height 20
click at [0, 0] on input "Dossier" at bounding box center [0, 0] width 0 height 0
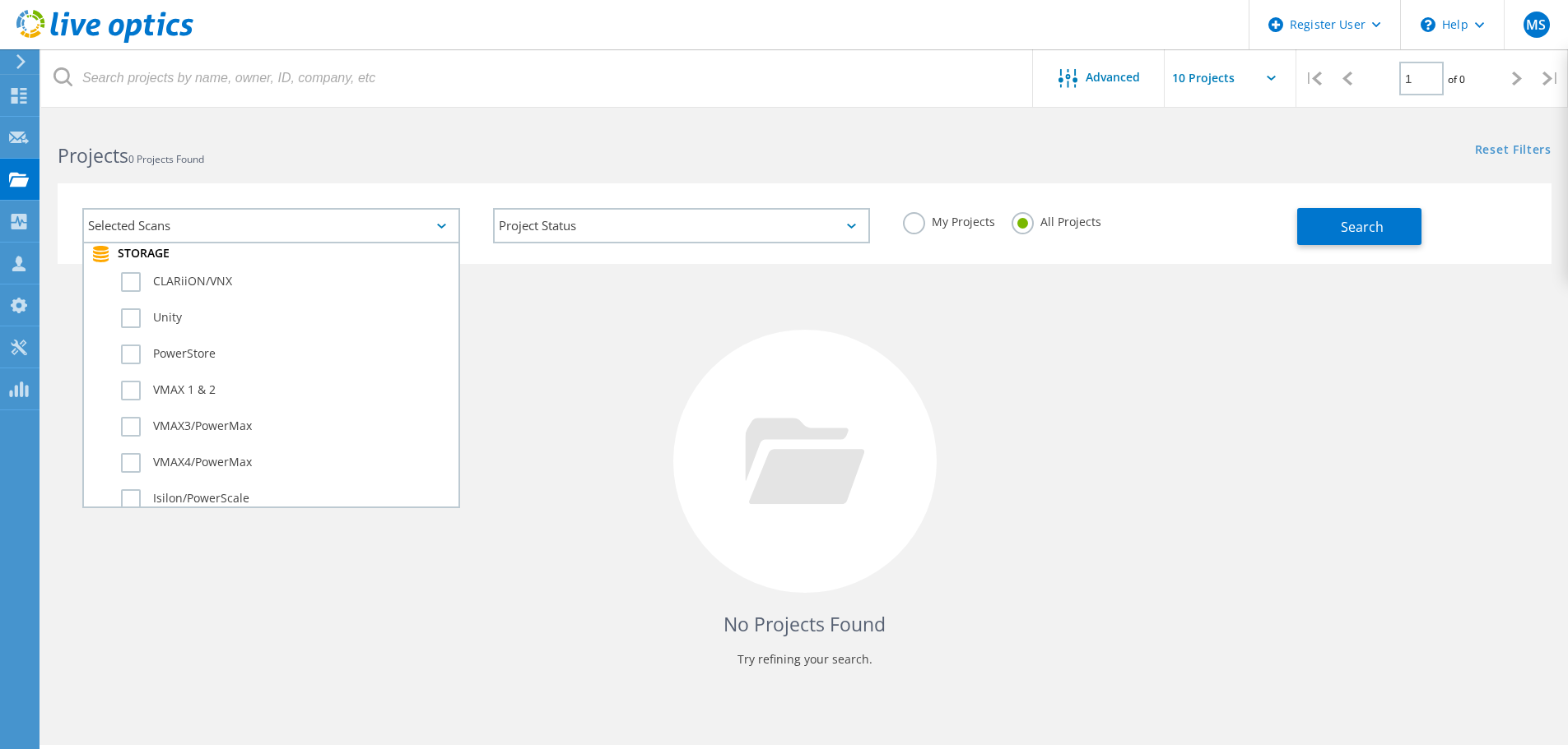
scroll to position [416, 0]
click at [126, 414] on label "VMAX4/PowerMax" at bounding box center [285, 423] width 329 height 20
click at [0, 0] on input "VMAX4/PowerMax" at bounding box center [0, 0] width 0 height 0
click at [1335, 207] on div "Search" at bounding box center [1420, 219] width 246 height 54
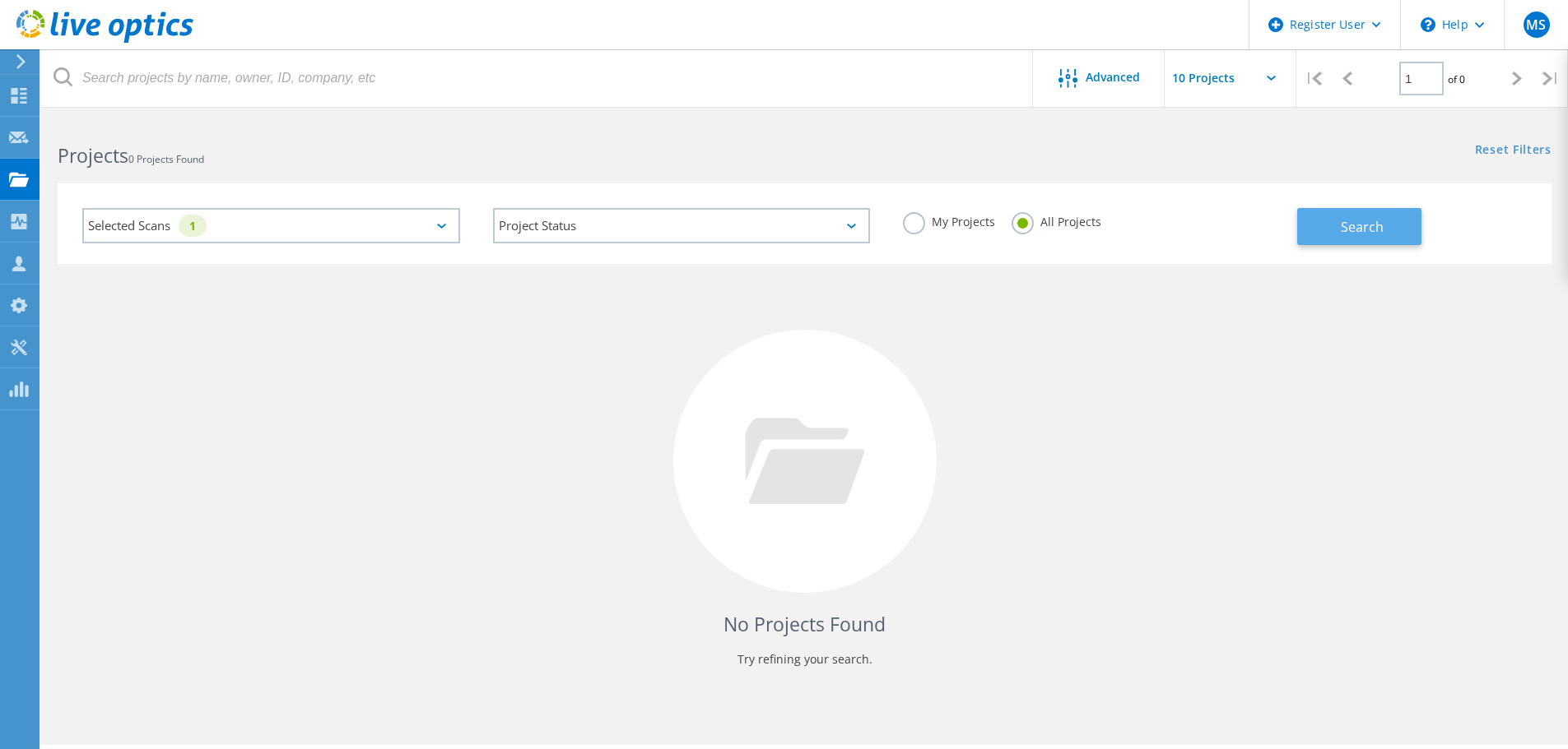
click at [1346, 235] on span "Search" at bounding box center [1362, 227] width 43 height 18
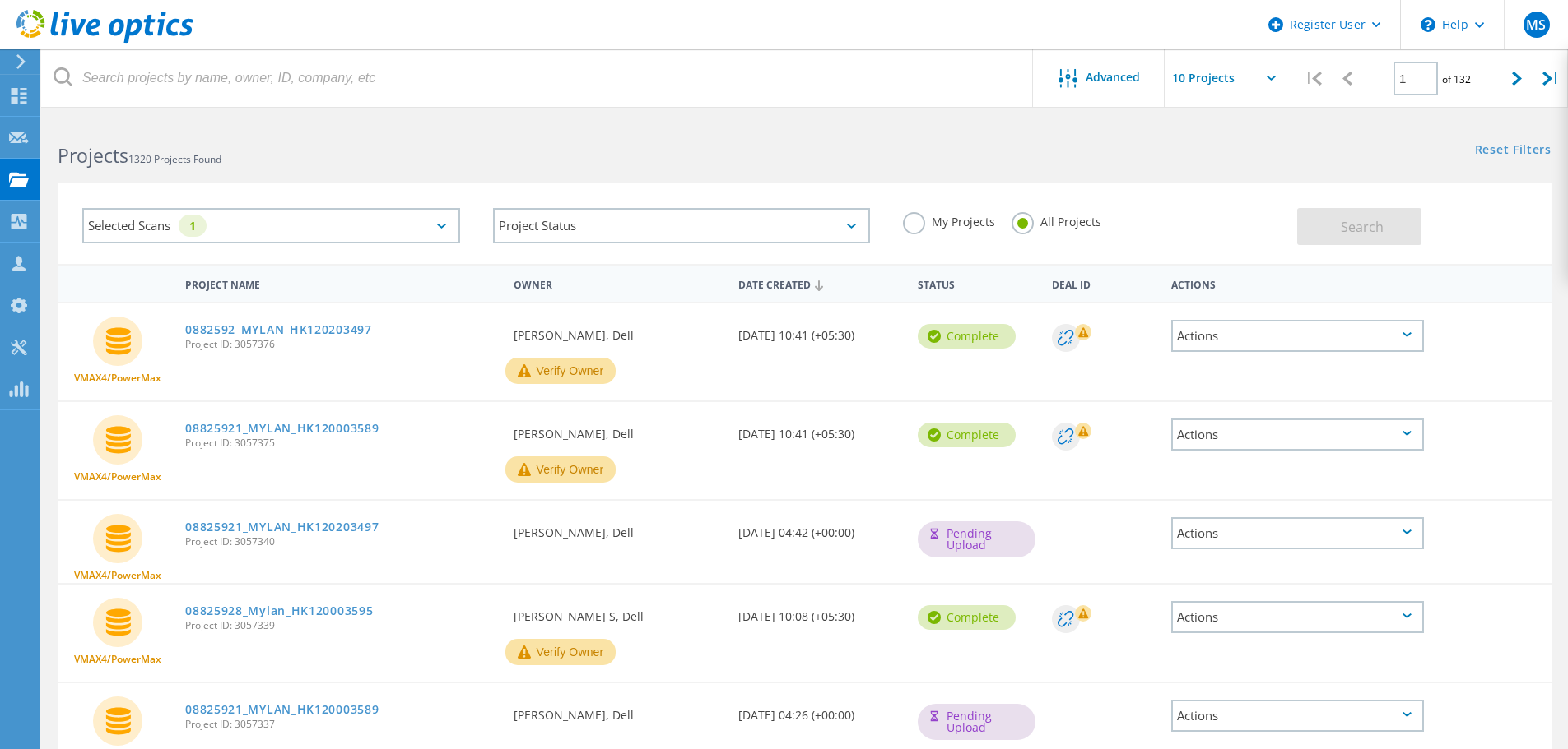
click at [451, 220] on div "Selected Scans 1" at bounding box center [271, 225] width 378 height 35
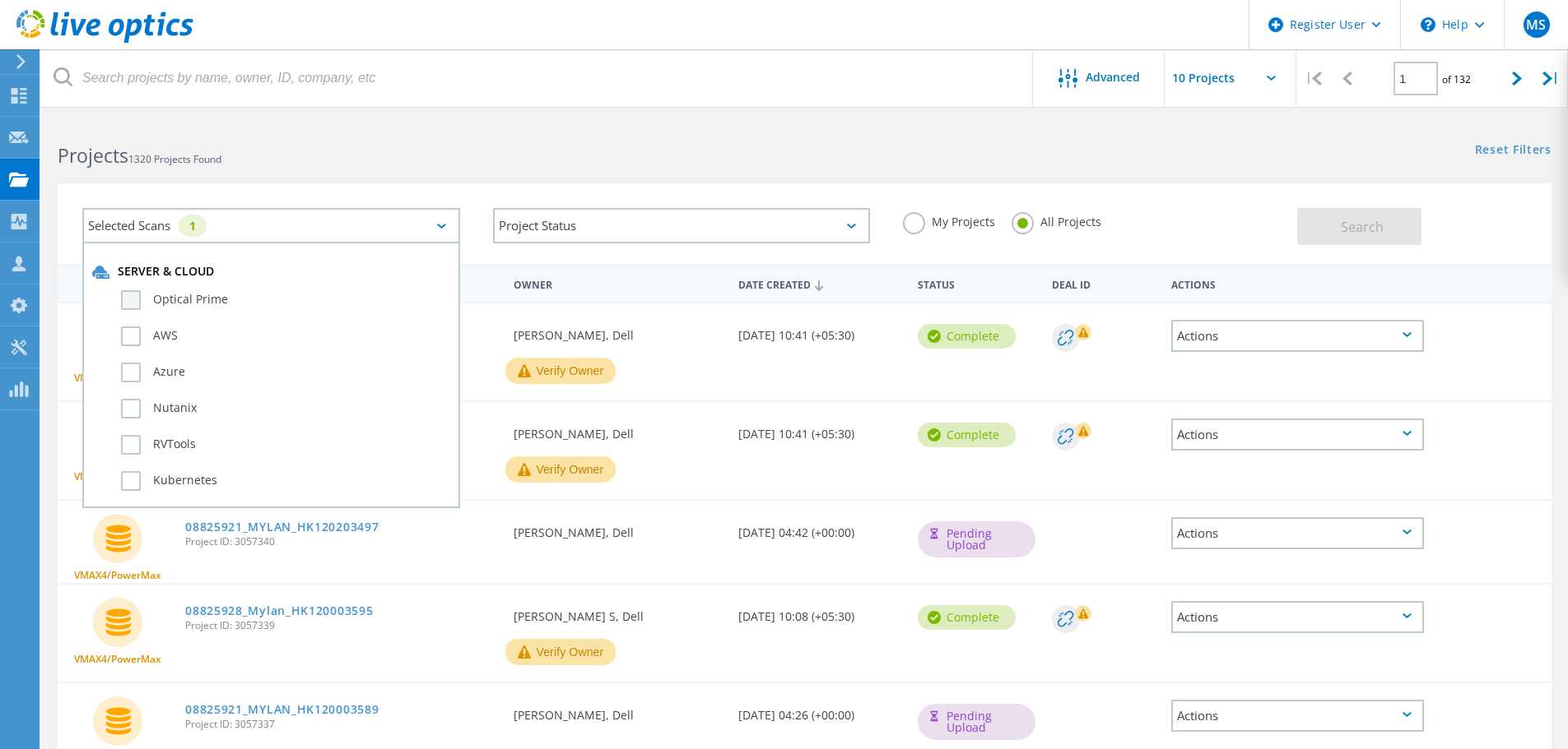
click at [137, 292] on label "Optical Prime" at bounding box center [285, 300] width 329 height 20
click at [0, 0] on input "Optical Prime" at bounding box center [0, 0] width 0 height 0
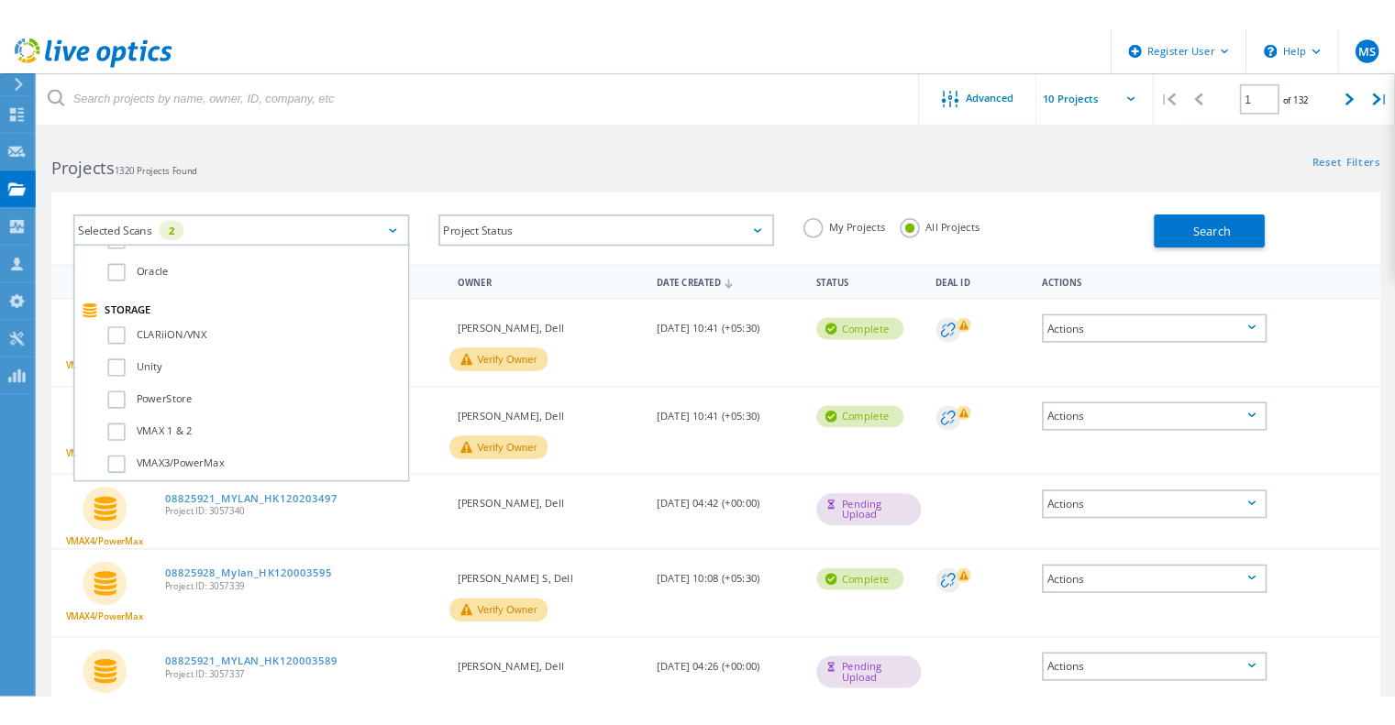
scroll to position [458, 0]
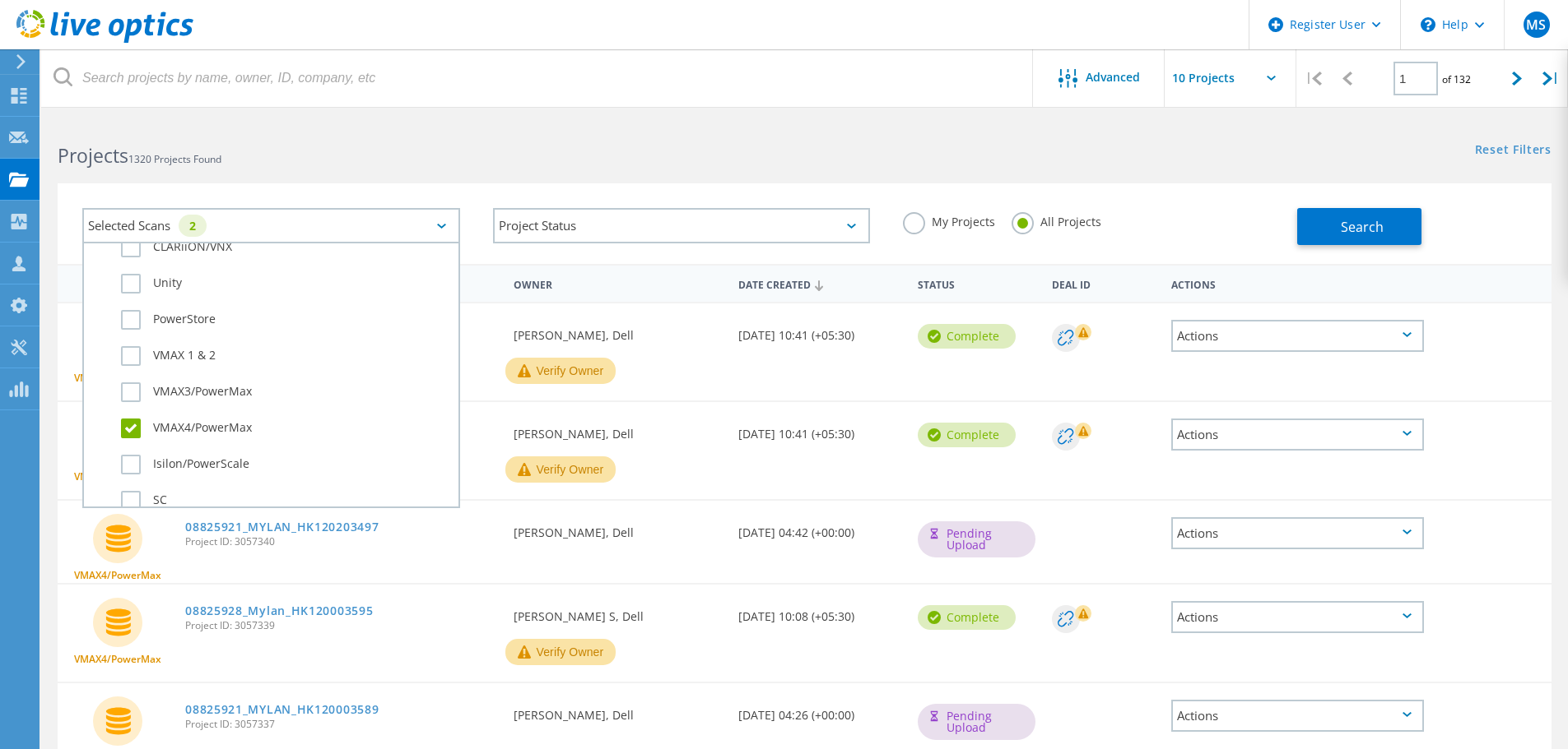
click at [132, 431] on label "VMAX4/PowerMax" at bounding box center [285, 429] width 329 height 20
click at [0, 0] on input "VMAX4/PowerMax" at bounding box center [0, 0] width 0 height 0
click at [1337, 226] on button "Search" at bounding box center [1359, 226] width 124 height 37
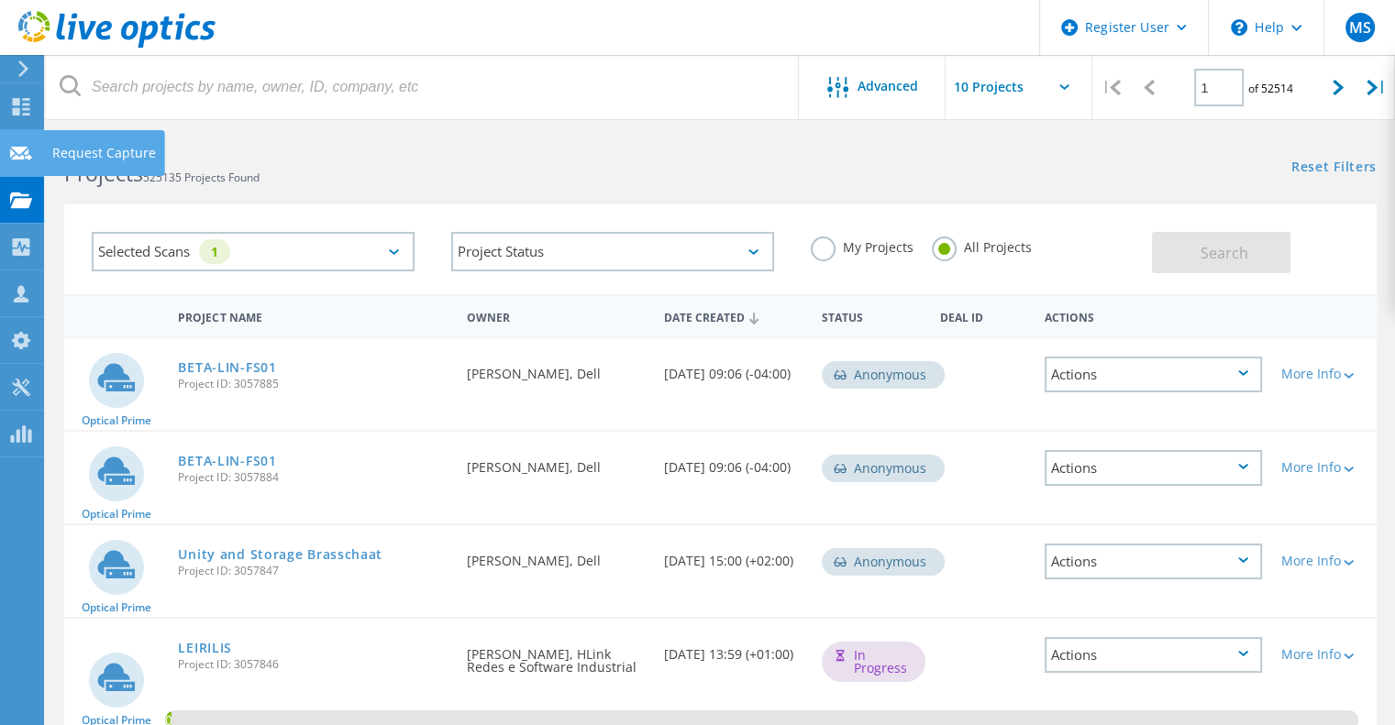
click at [16, 162] on div at bounding box center [21, 156] width 22 height 20
